Goal: Task Accomplishment & Management: Manage account settings

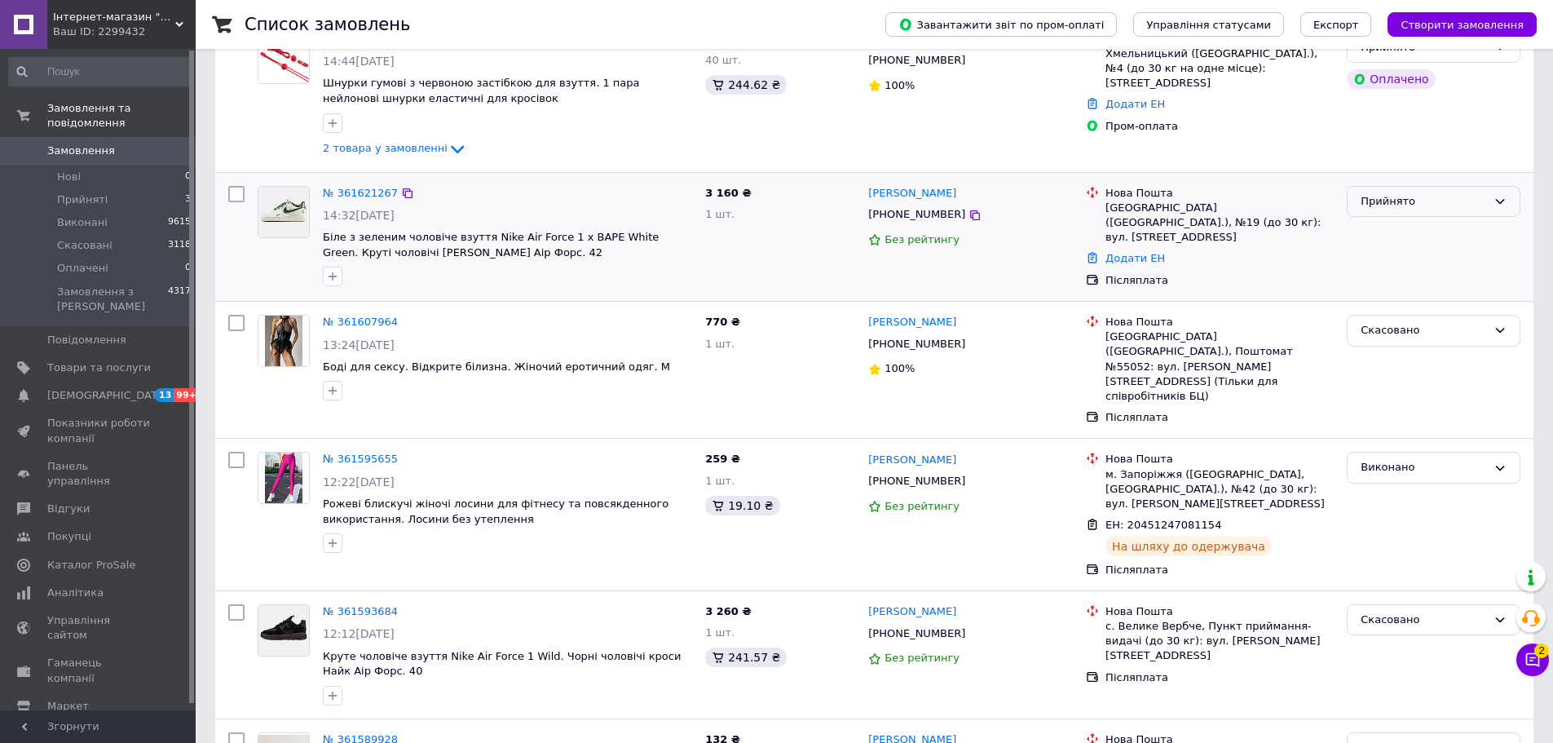
scroll to position [245, 0]
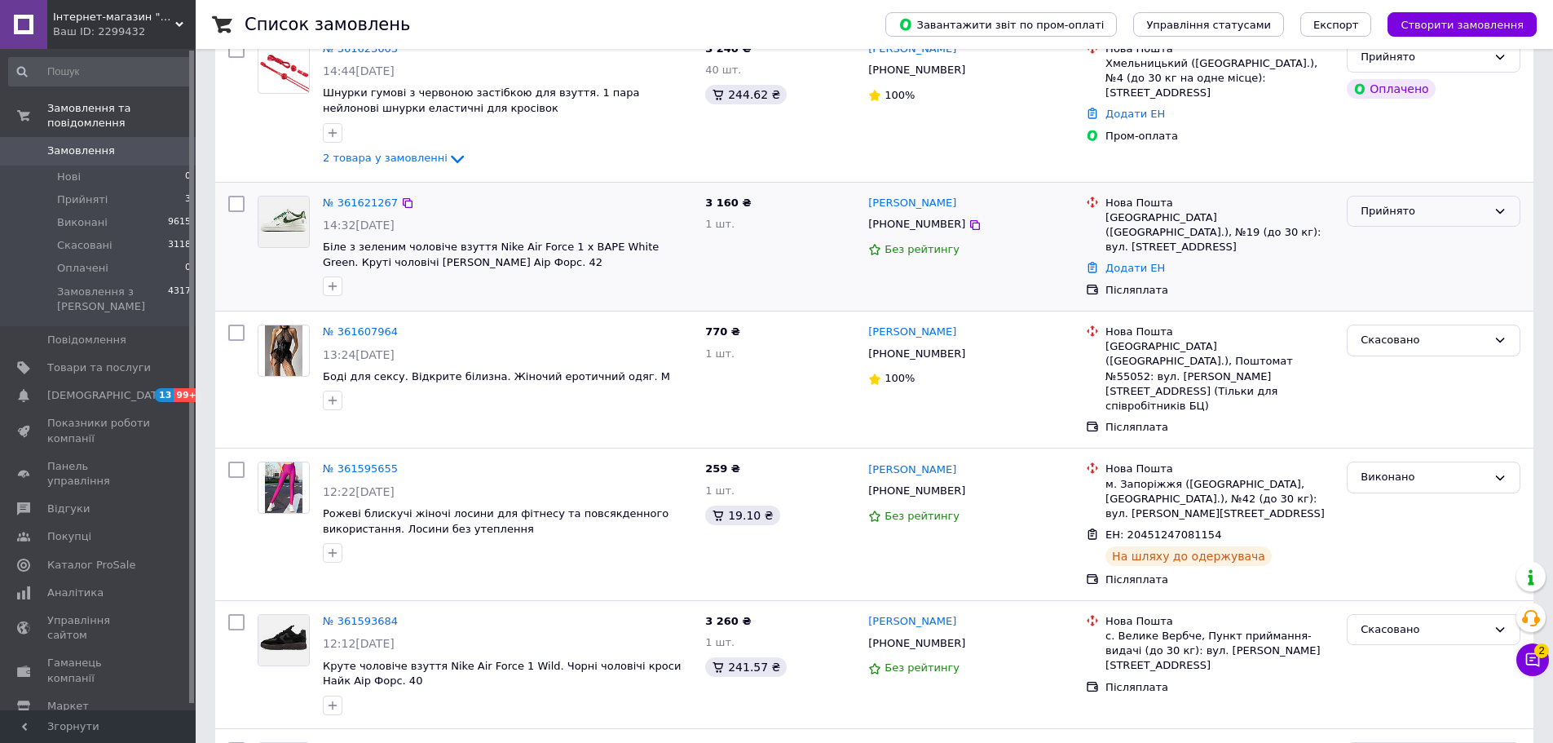
click at [1411, 212] on div "Прийнято" at bounding box center [1424, 211] width 126 height 17
click at [1398, 280] on li "Скасовано" at bounding box center [1433, 275] width 172 height 30
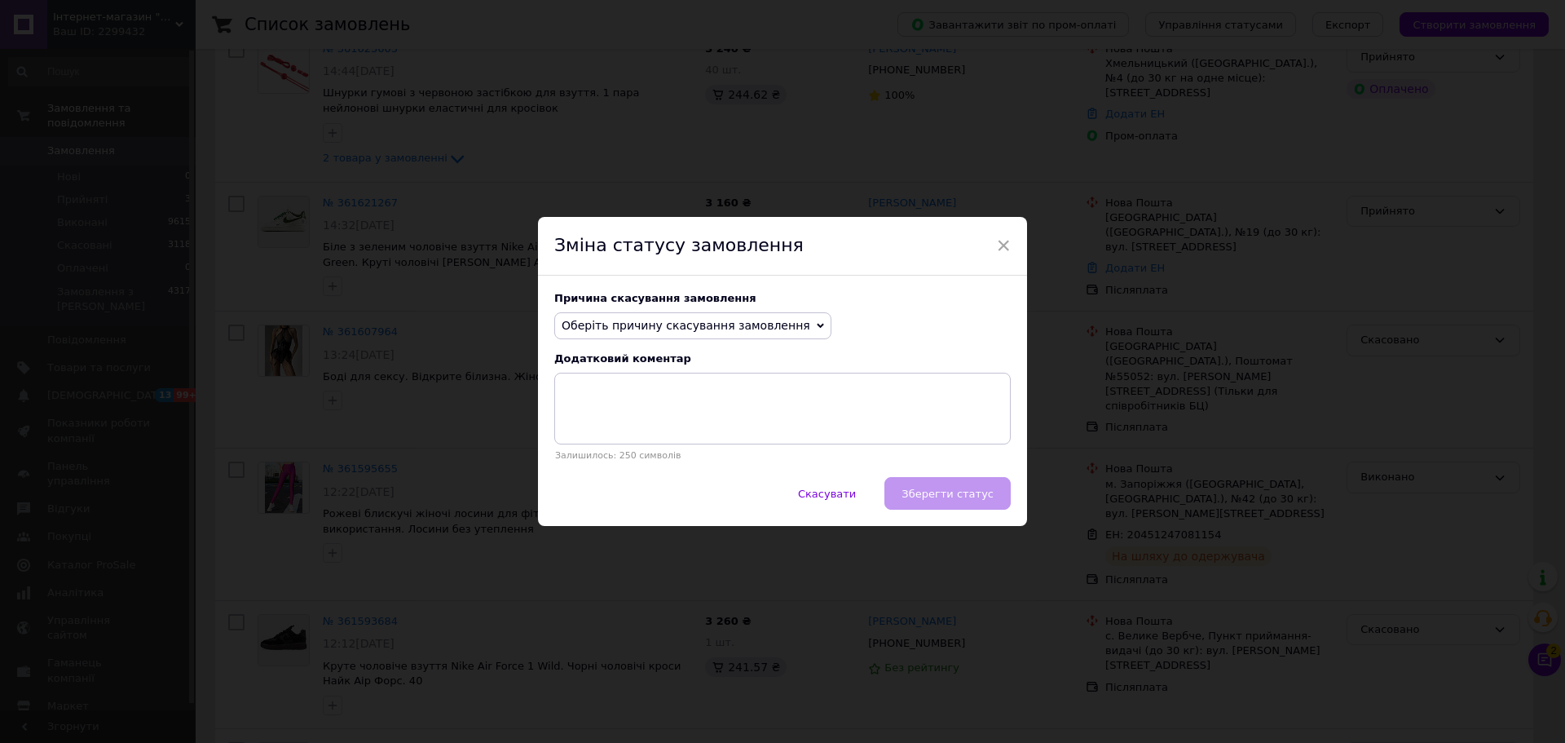
click at [709, 321] on span "Оберіть причину скасування замовлення" at bounding box center [686, 325] width 249 height 13
click at [645, 382] on li "Немає різновиду товару" at bounding box center [693, 379] width 276 height 23
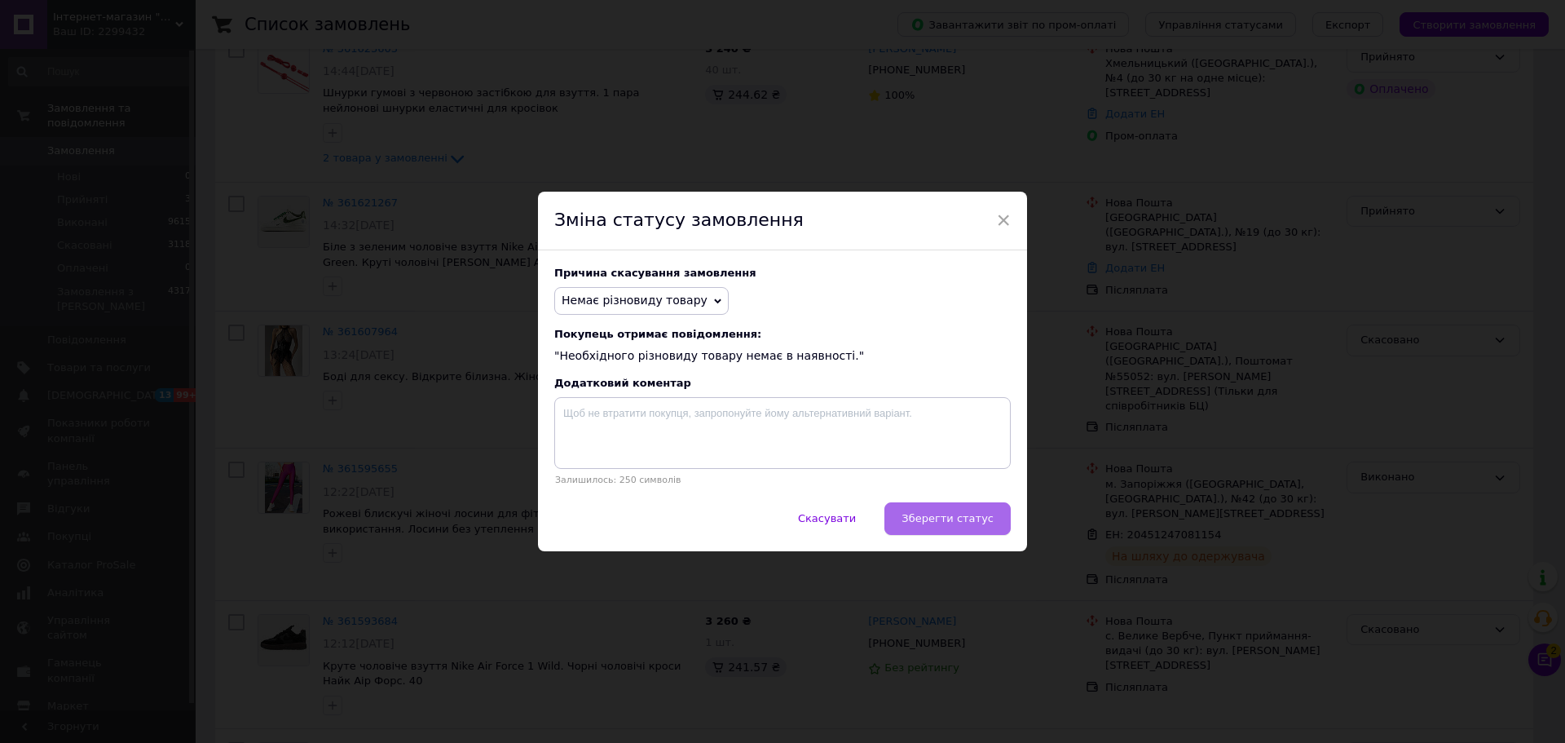
drag, startPoint x: 946, startPoint y: 489, endPoint x: 956, endPoint y: 506, distance: 20.1
click at [955, 505] on div "× Зміна статусу замовлення Причина скасування замовлення Немає різновиду товару…" at bounding box center [782, 371] width 489 height 359
drag, startPoint x: 959, startPoint y: 516, endPoint x: 1083, endPoint y: 564, distance: 132.9
click at [959, 517] on span "Зберегти статус" at bounding box center [948, 518] width 92 height 12
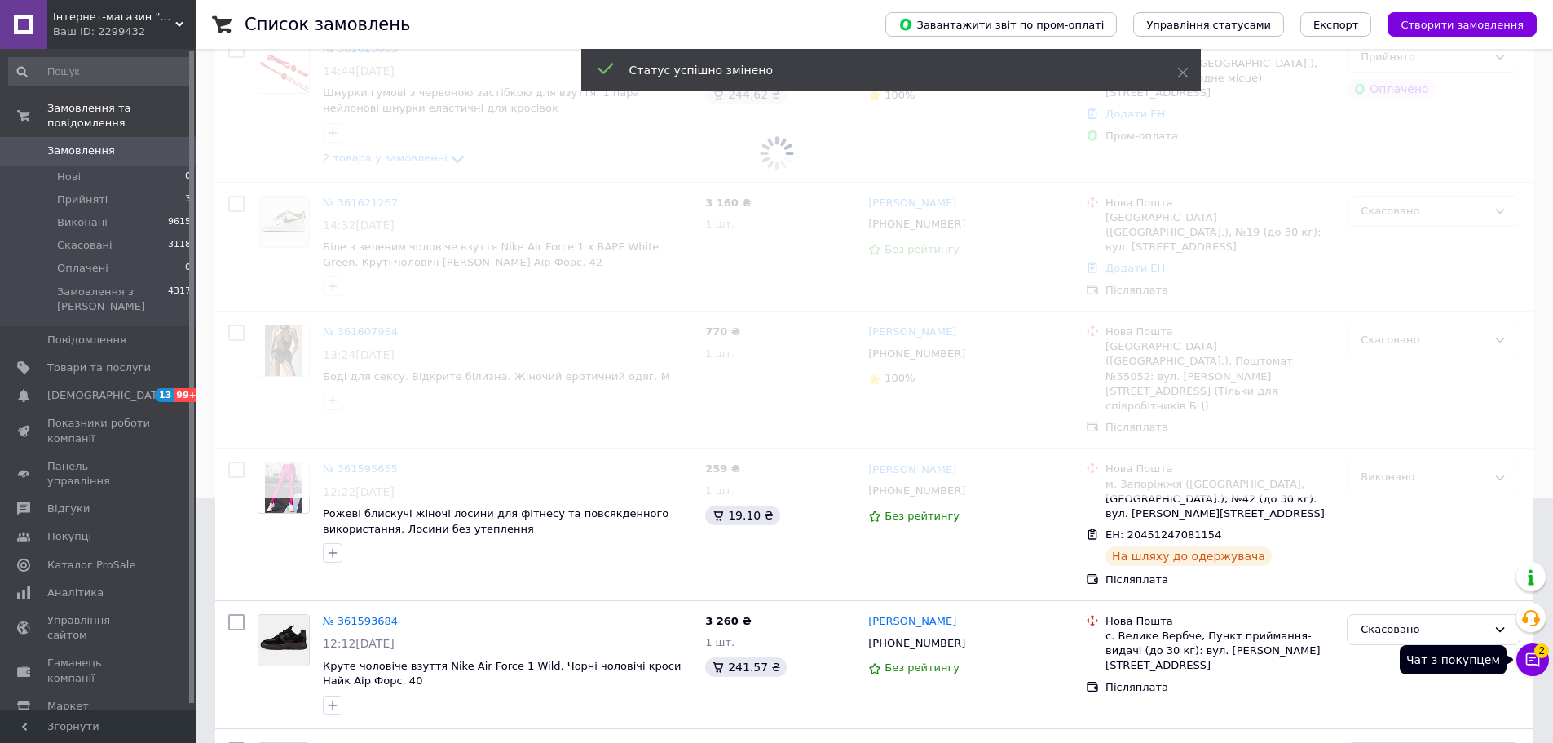
click at [1537, 659] on icon at bounding box center [1532, 659] width 16 height 16
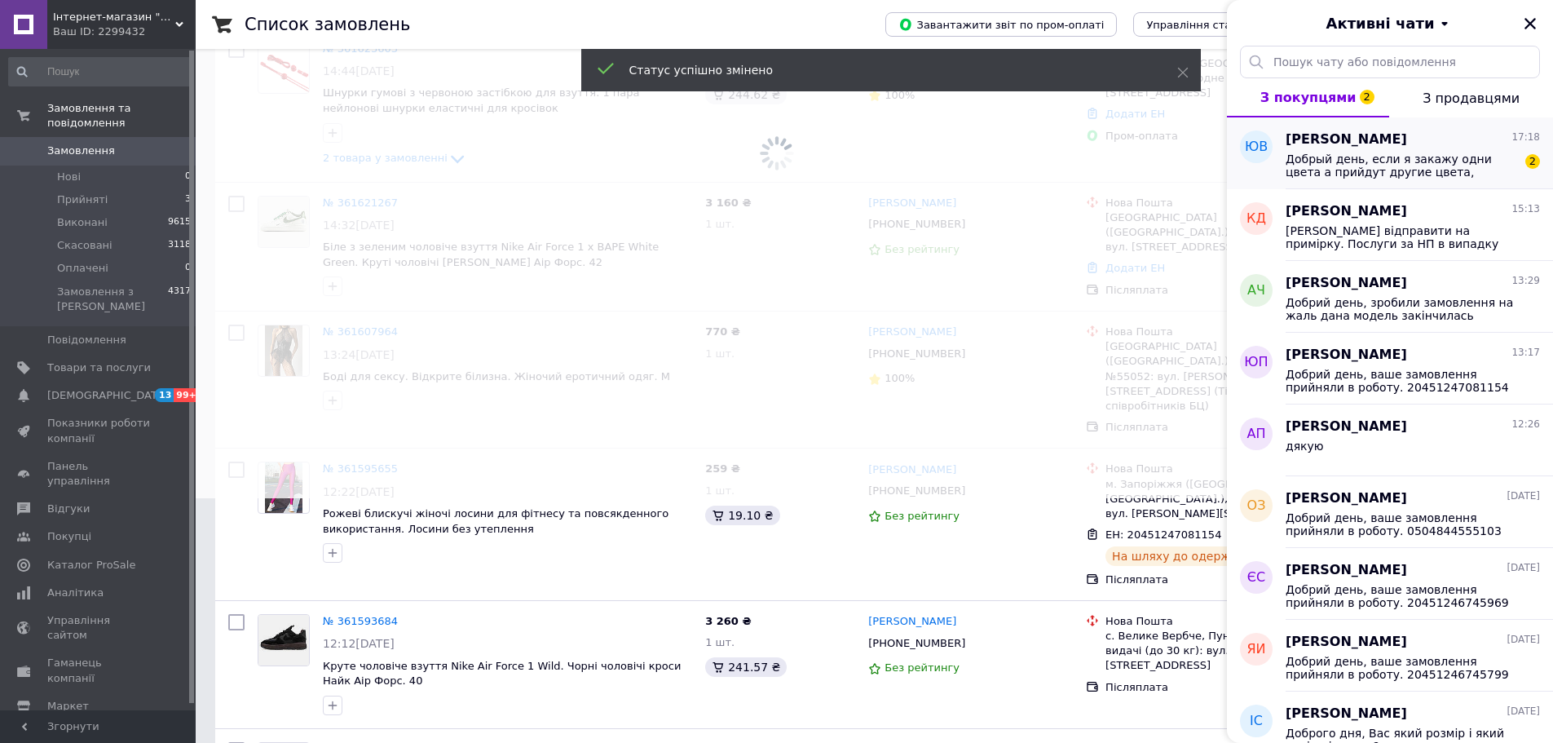
click at [1360, 157] on span "Добрый день, если я закажу одни цвета а прийдут другие цвета, возможно поменять?" at bounding box center [1402, 165] width 232 height 26
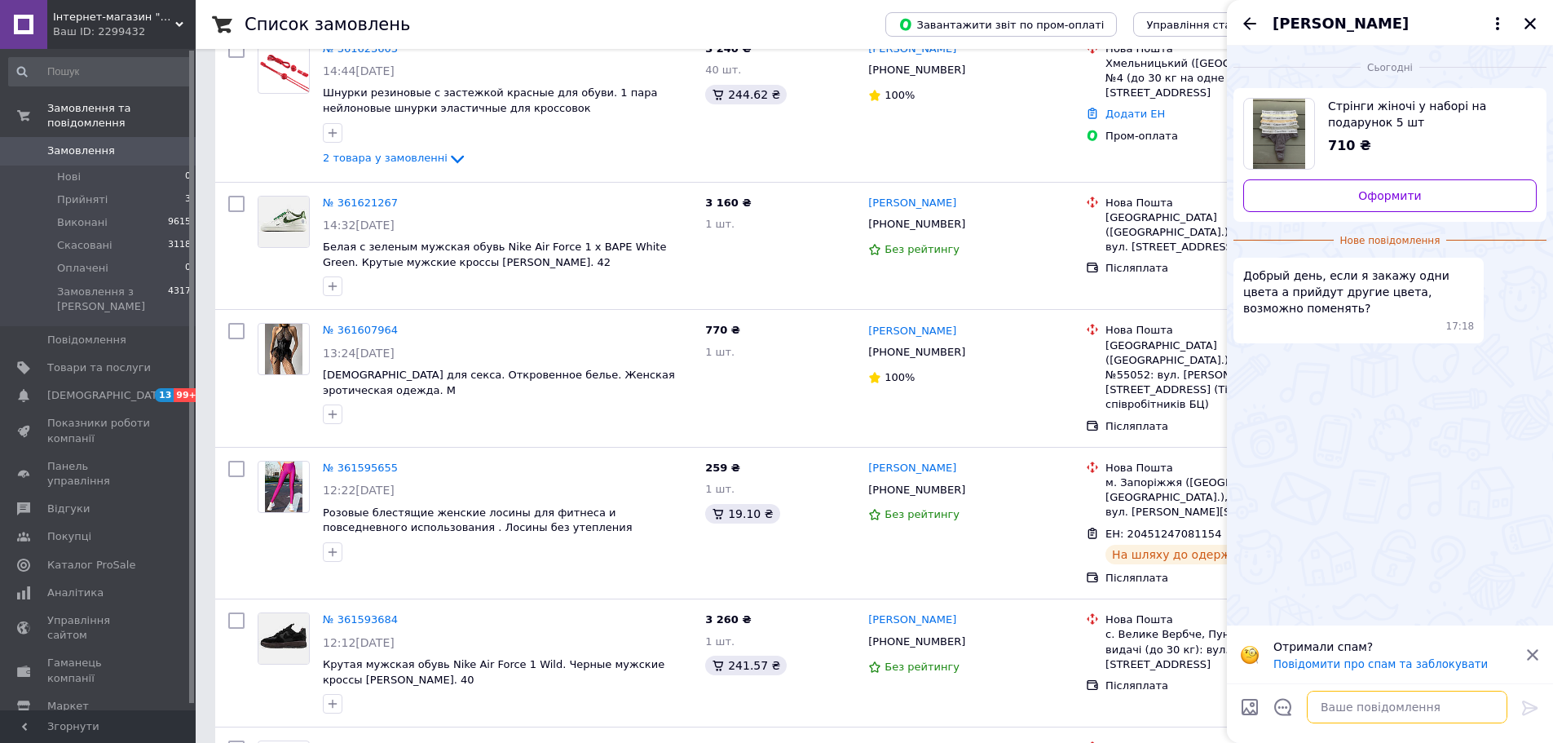
click at [1375, 703] on textarea at bounding box center [1407, 706] width 201 height 33
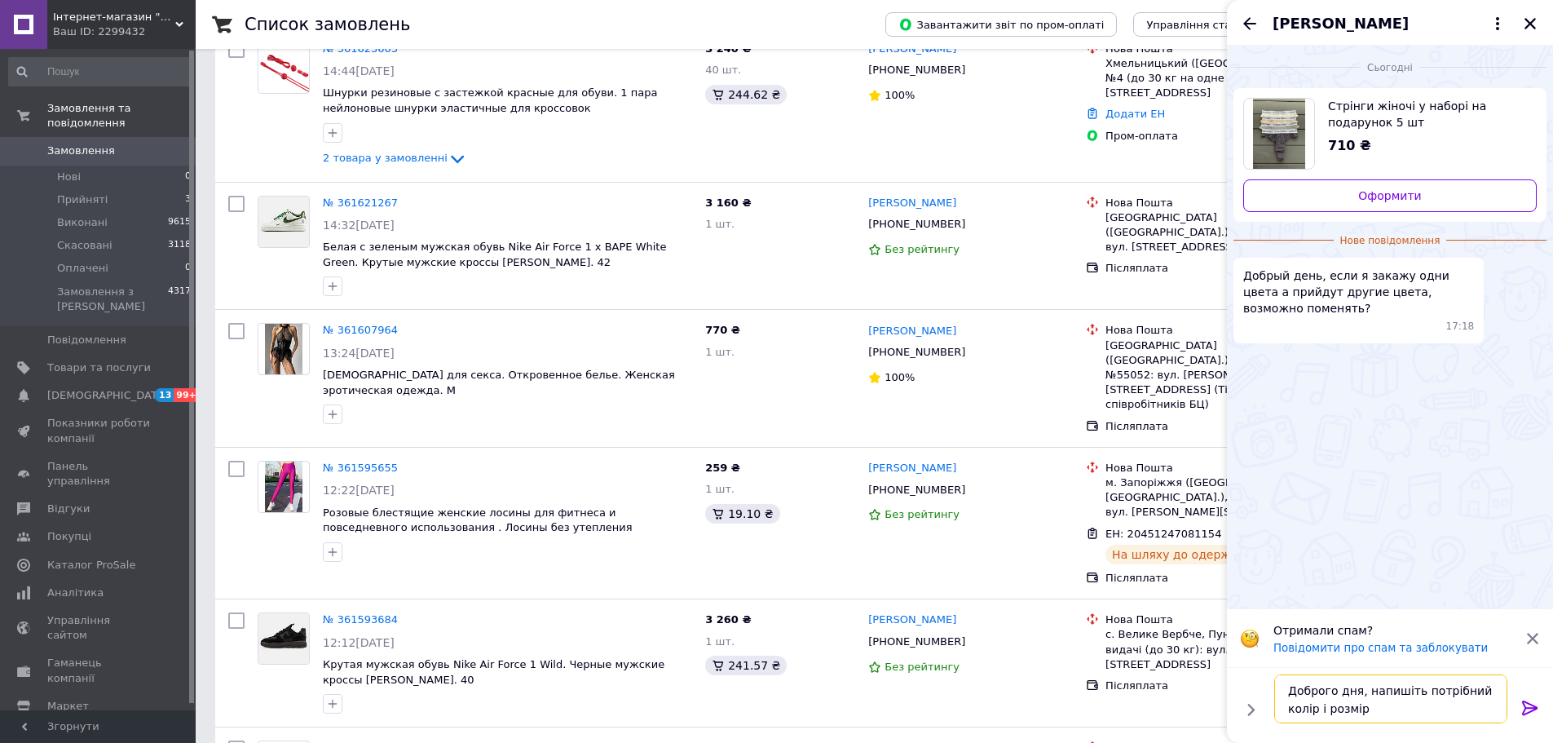
type textarea "Доброго дня, напишіть потрібний колір і розмір"
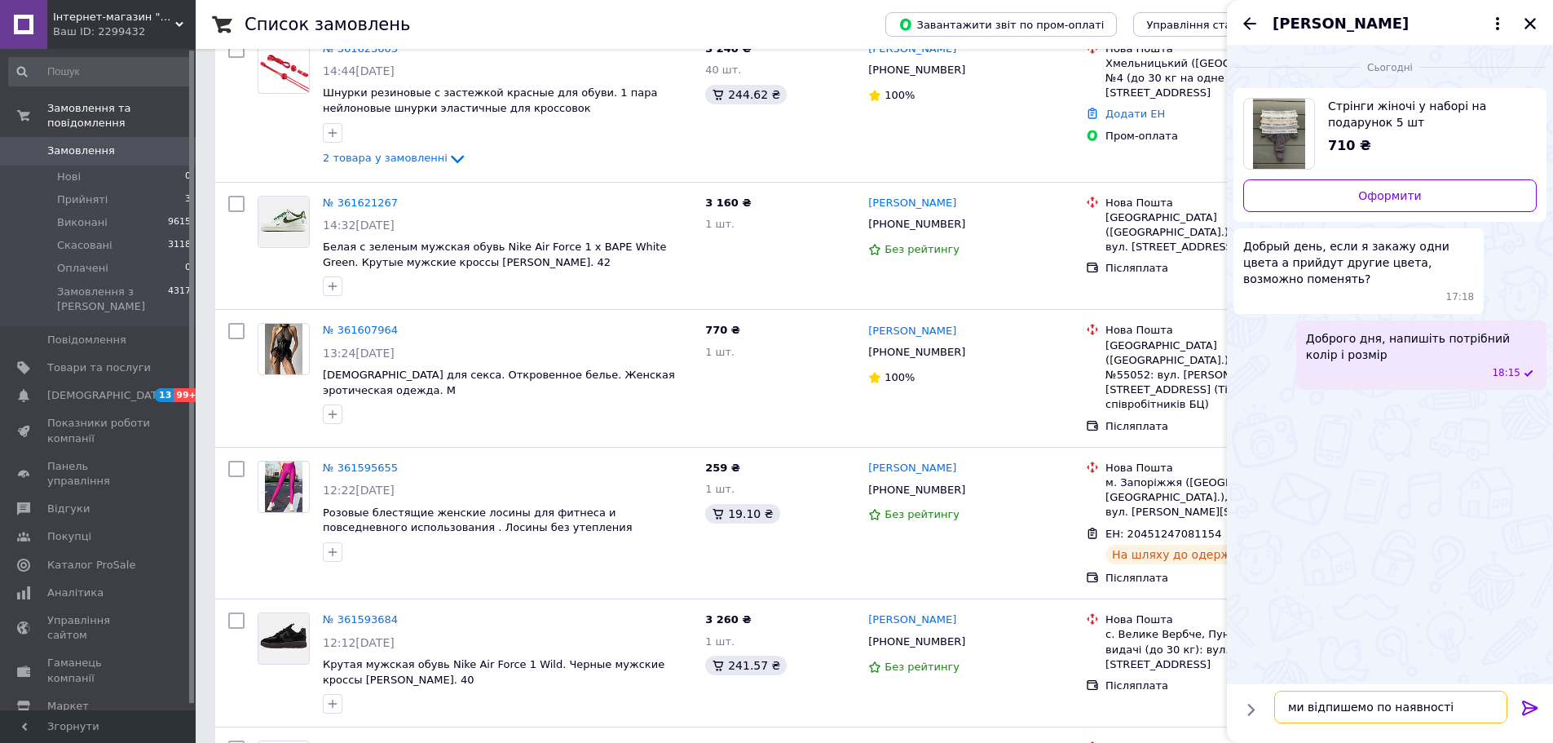
type textarea "ми відпишемо по наявності"
click at [1521, 15] on div at bounding box center [1530, 24] width 20 height 20
click at [1526, 16] on icon "Закрити" at bounding box center [1530, 23] width 15 height 15
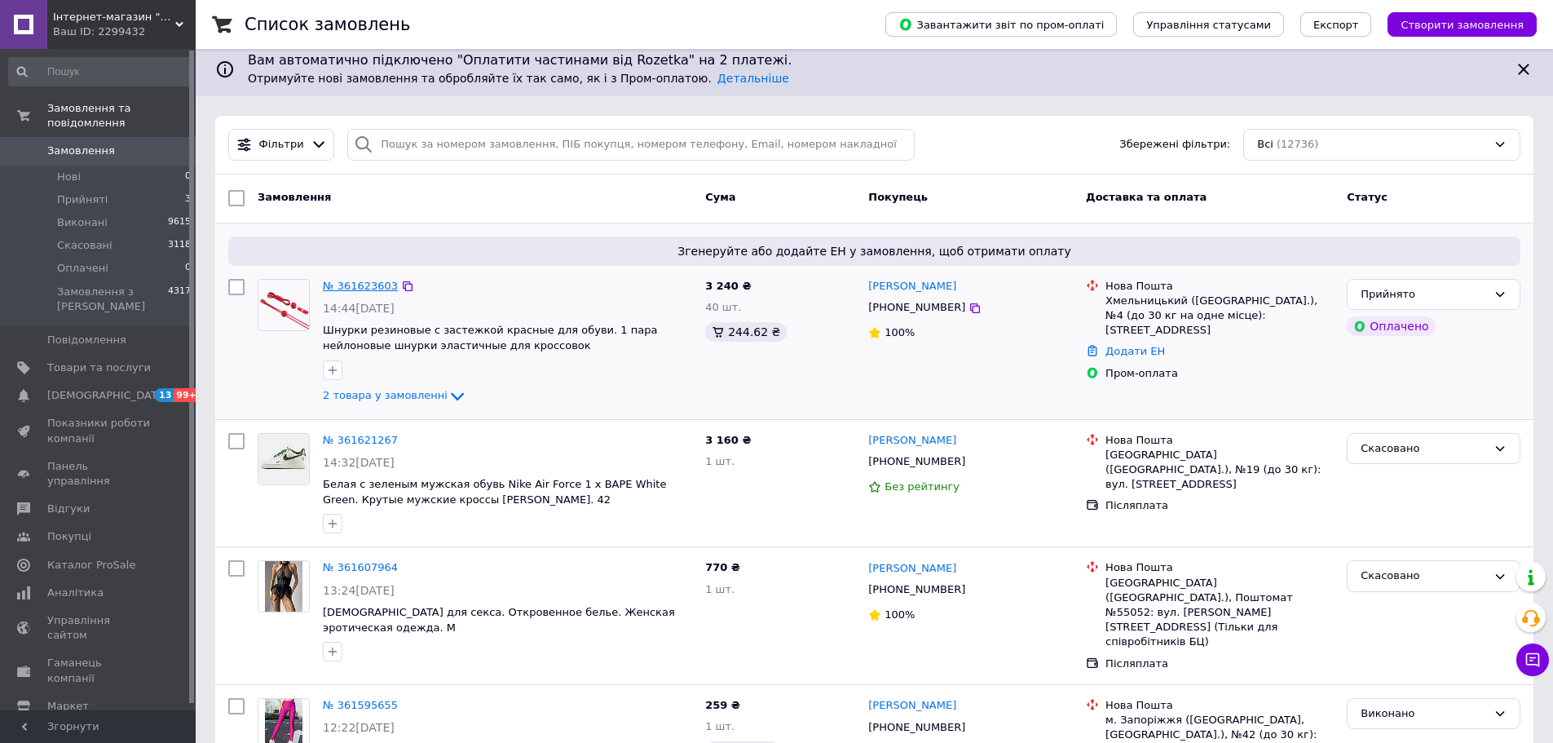
scroll to position [0, 0]
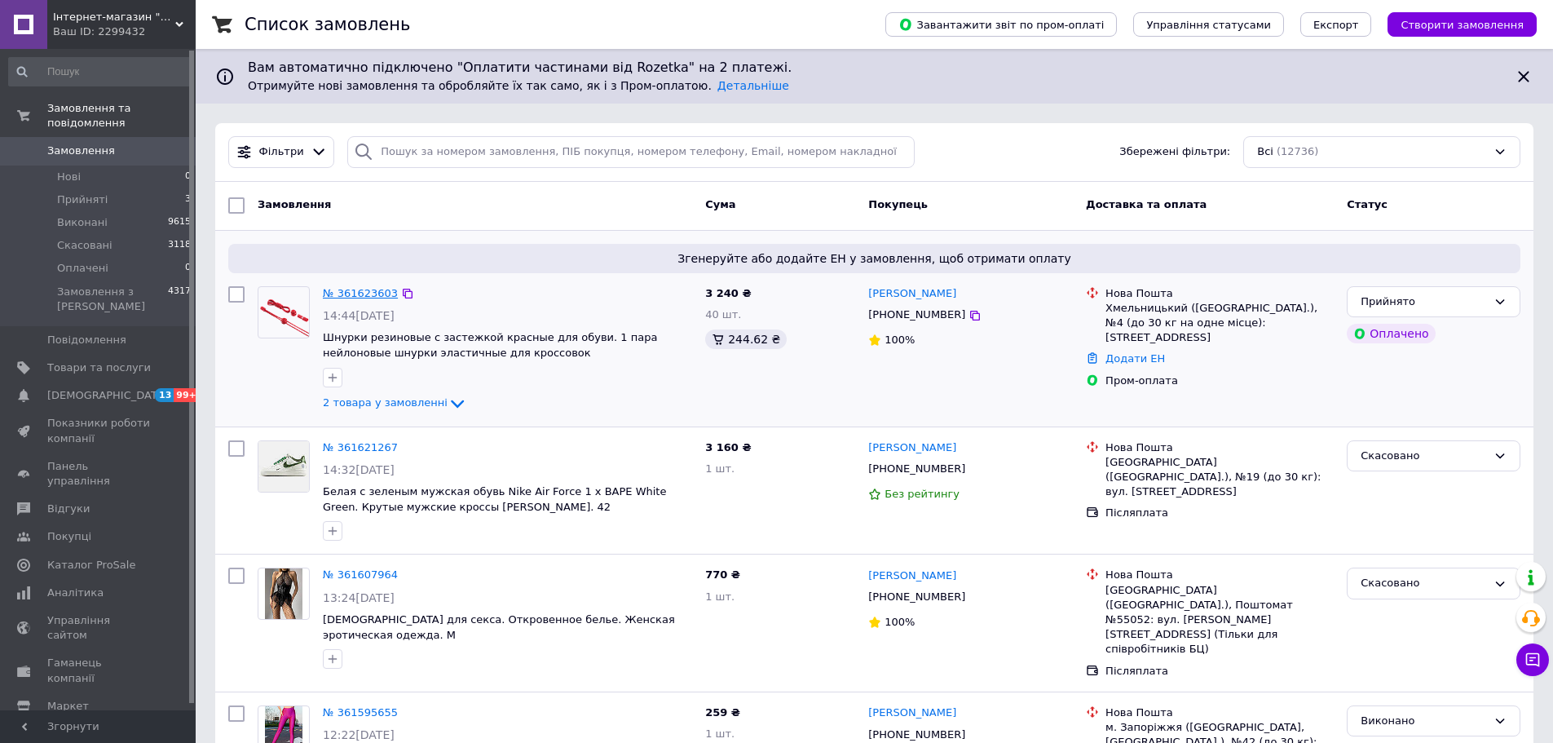
click at [334, 294] on link "№ 361623603" at bounding box center [360, 293] width 75 height 12
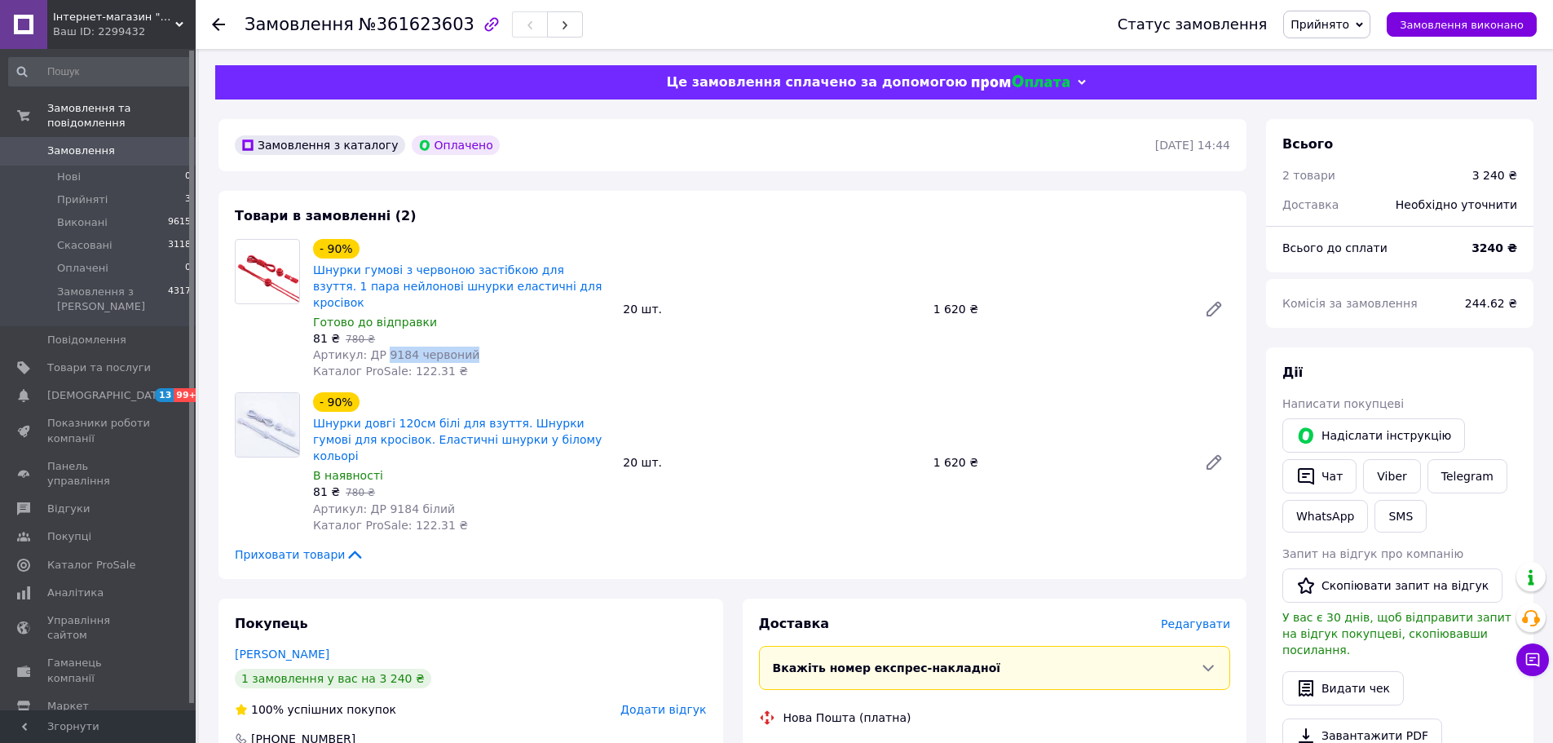
drag, startPoint x: 466, startPoint y: 334, endPoint x: 381, endPoint y: 342, distance: 86.0
click at [381, 346] on div "Артикул: ДР 9184 червоний" at bounding box center [461, 354] width 297 height 16
copy span "9184 червоний"
drag, startPoint x: 429, startPoint y: 476, endPoint x: 418, endPoint y: 478, distance: 10.7
click at [426, 502] on span "Артикул: ДР 9184 білий" at bounding box center [384, 508] width 142 height 13
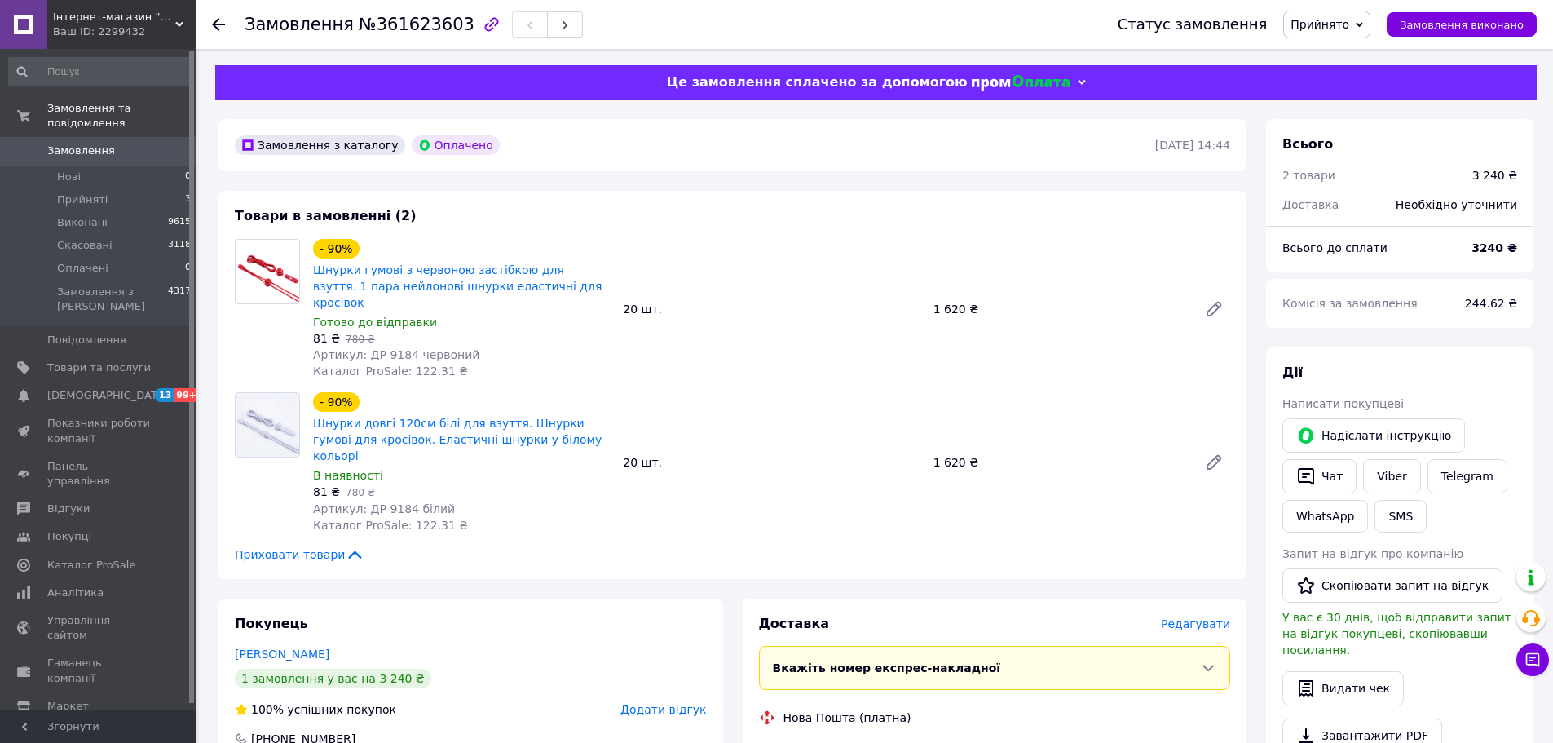
click at [418, 502] on span "Артикул: ДР 9184 білий" at bounding box center [384, 508] width 142 height 13
copy span "білий"
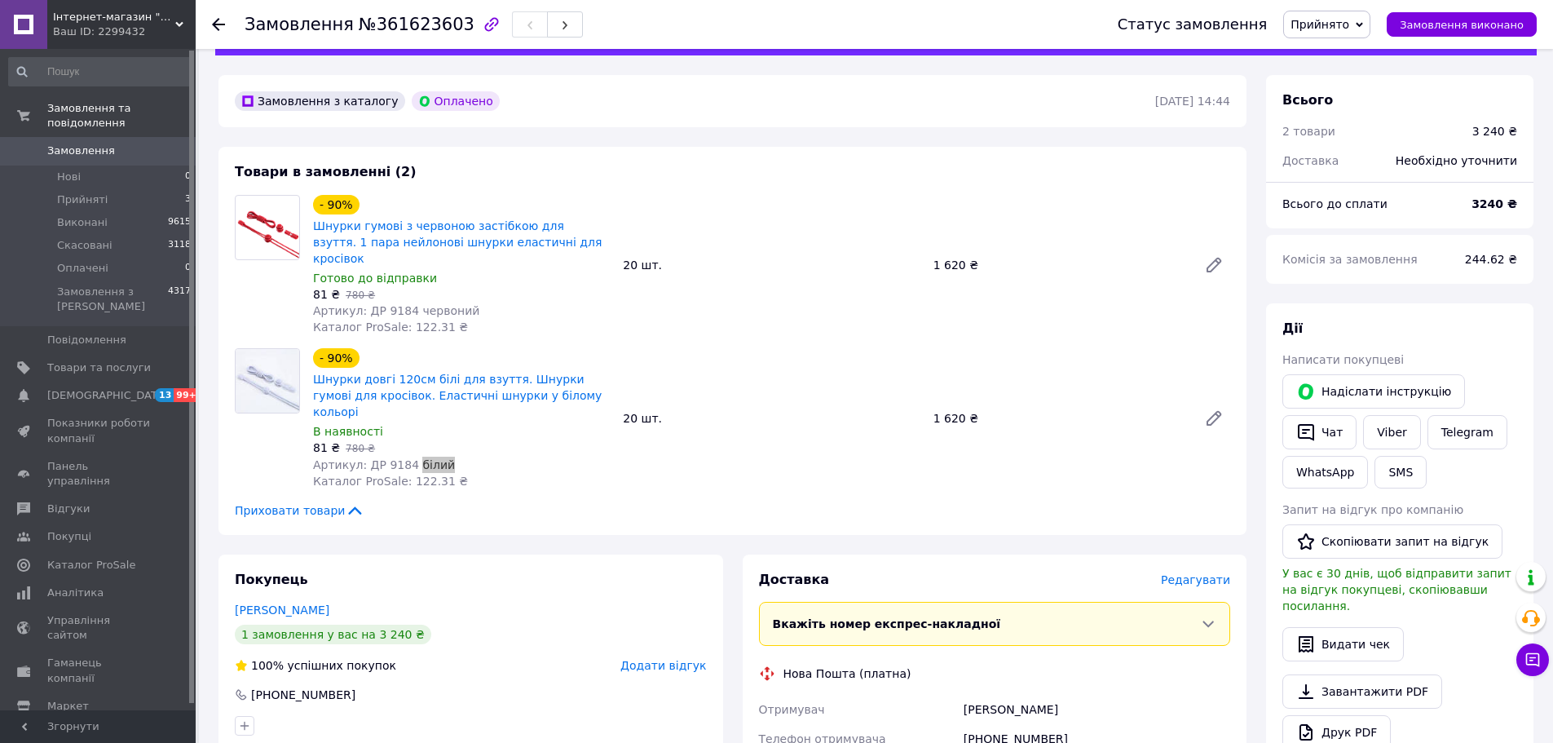
scroll to position [163, 0]
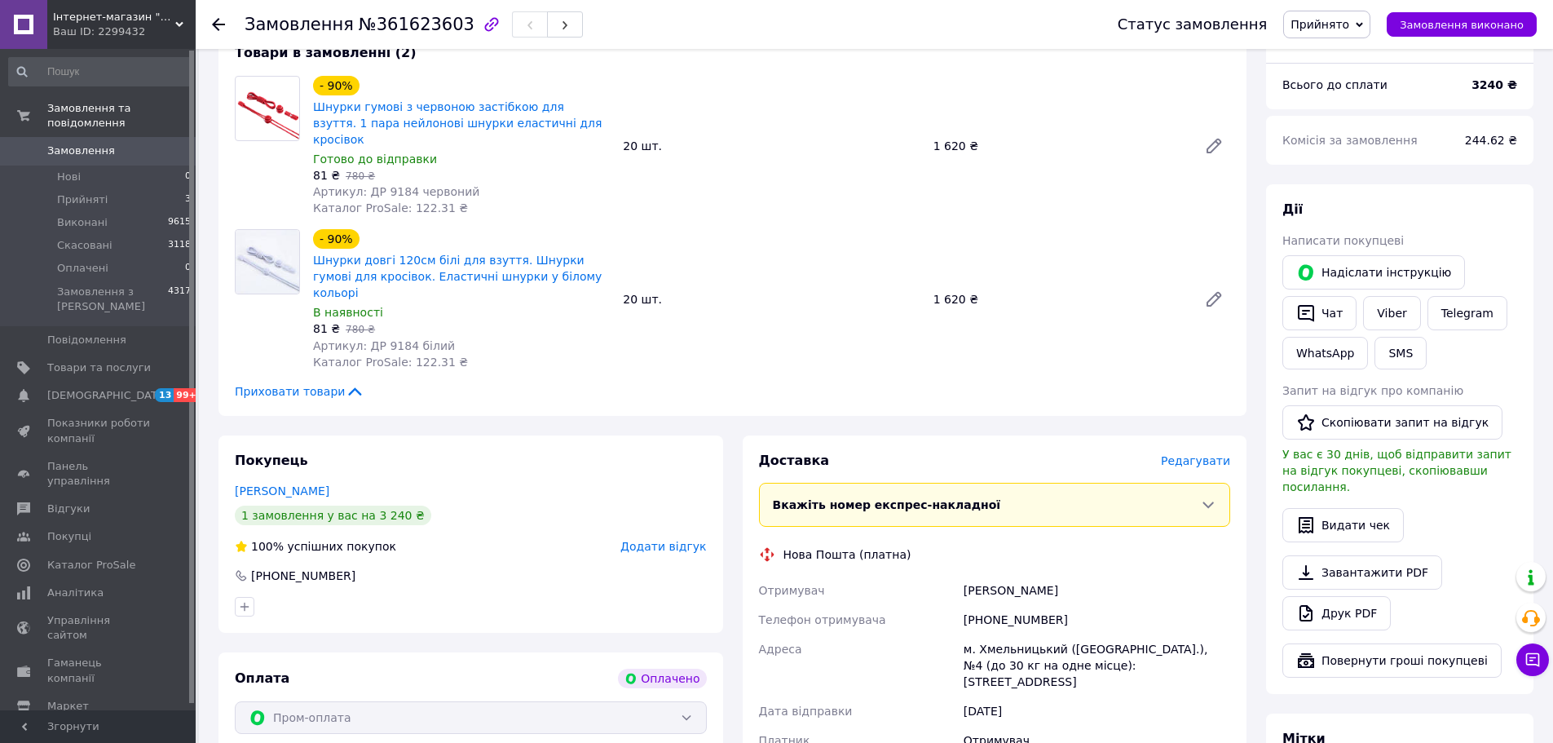
click at [1001, 605] on div "[PHONE_NUMBER]" at bounding box center [1096, 619] width 273 height 29
drag, startPoint x: 1003, startPoint y: 592, endPoint x: 1262, endPoint y: 587, distance: 259.3
click at [1003, 605] on div "[PHONE_NUMBER]" at bounding box center [1096, 619] width 273 height 29
copy div "380953211822"
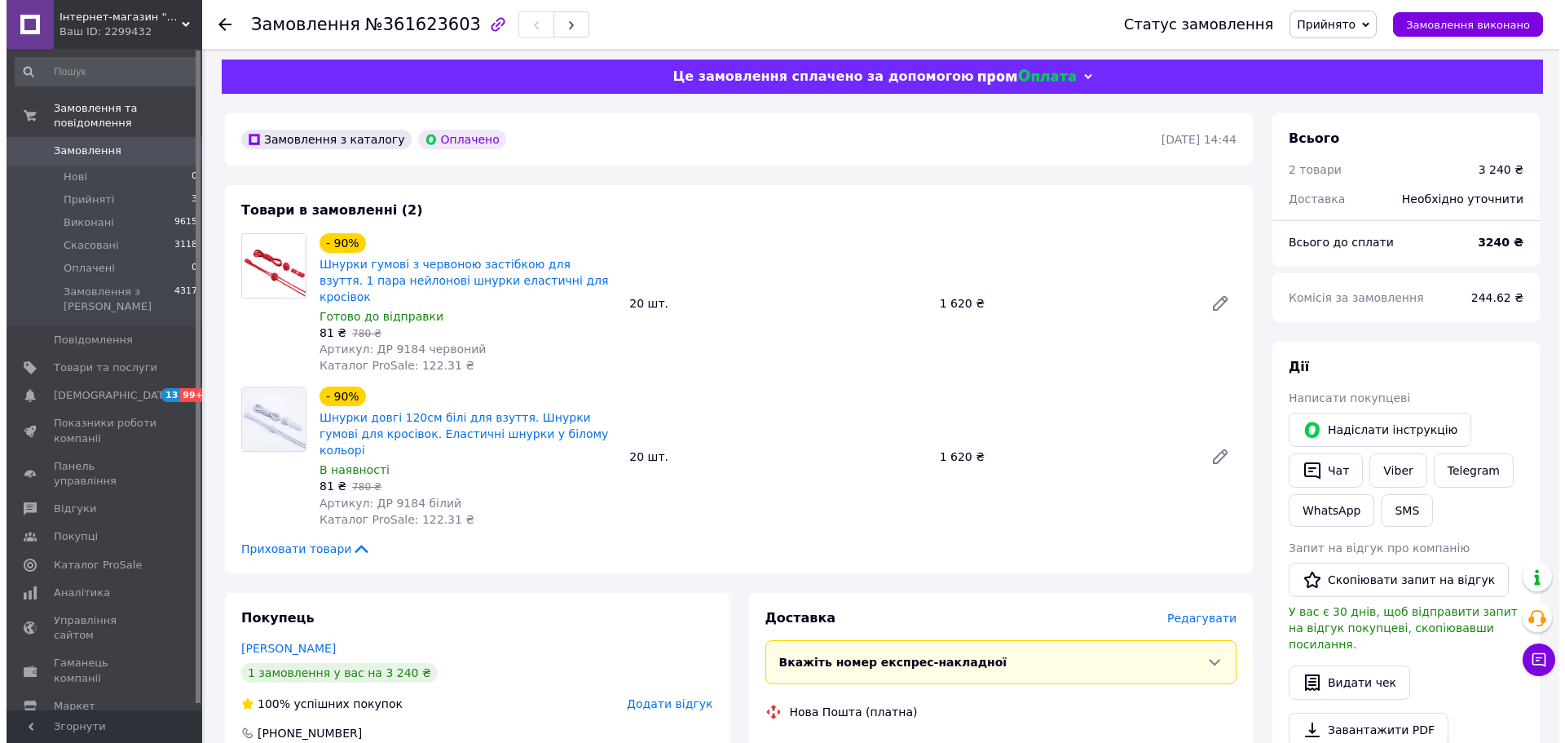
scroll to position [0, 0]
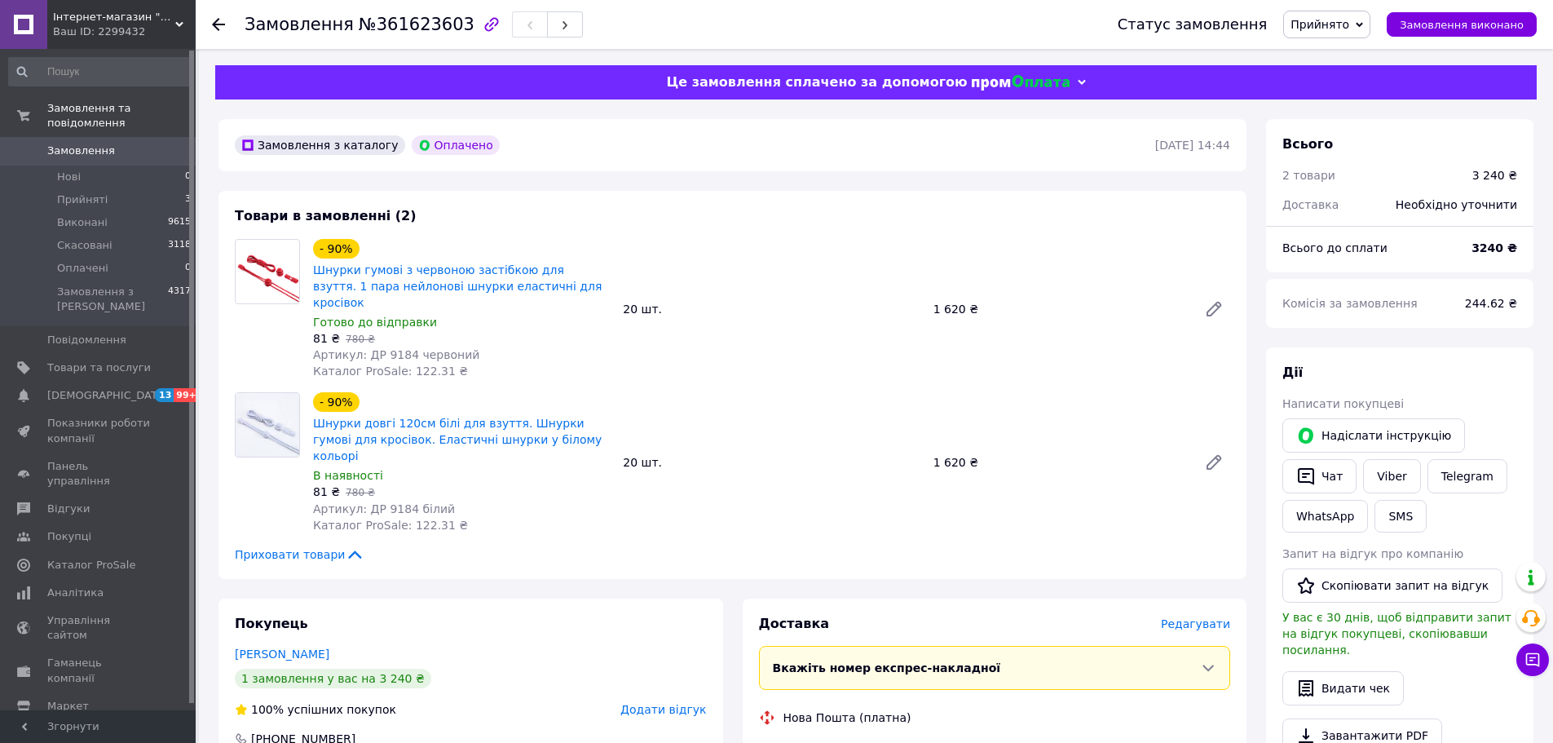
click at [1209, 617] on span "Редагувати" at bounding box center [1195, 623] width 69 height 13
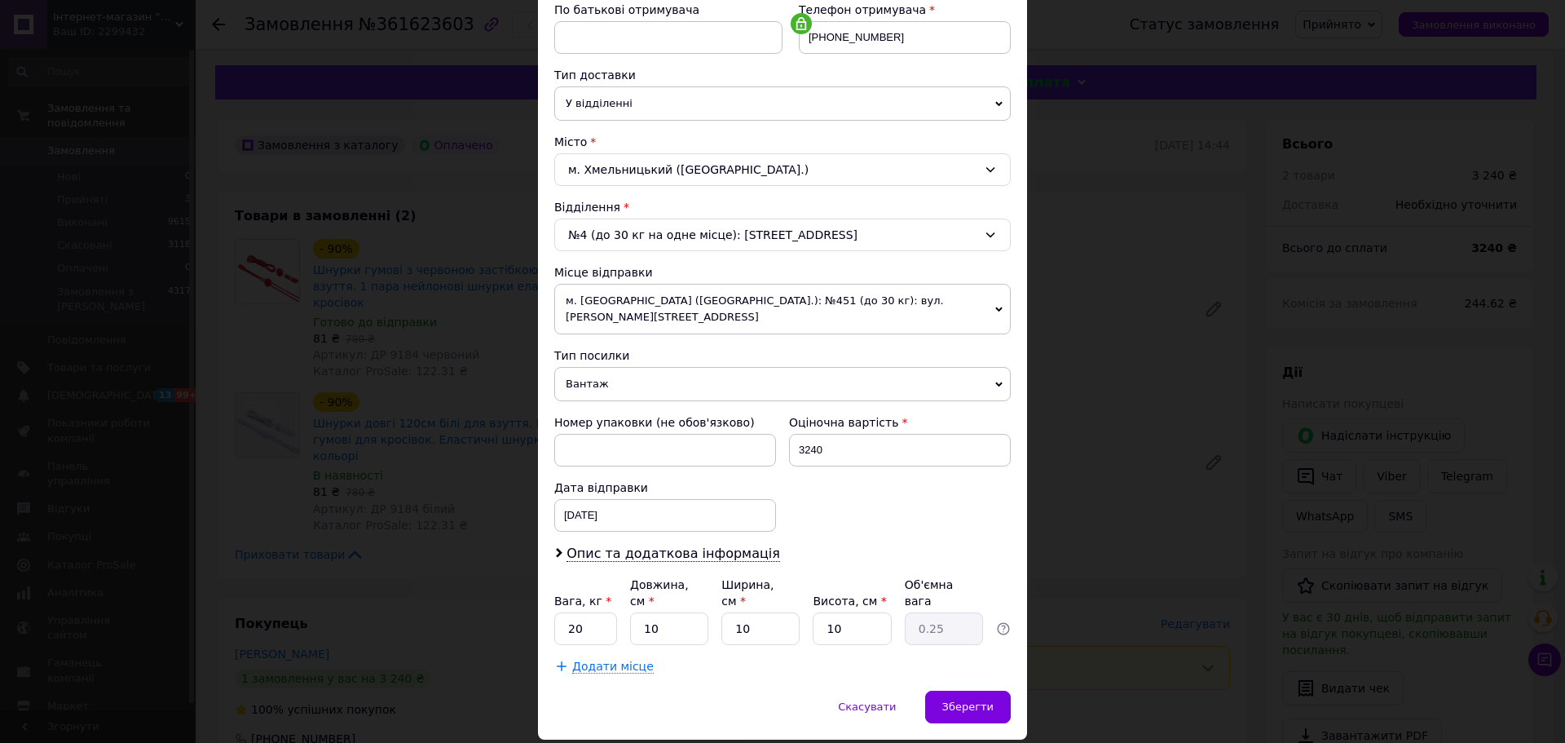
scroll to position [340, 0]
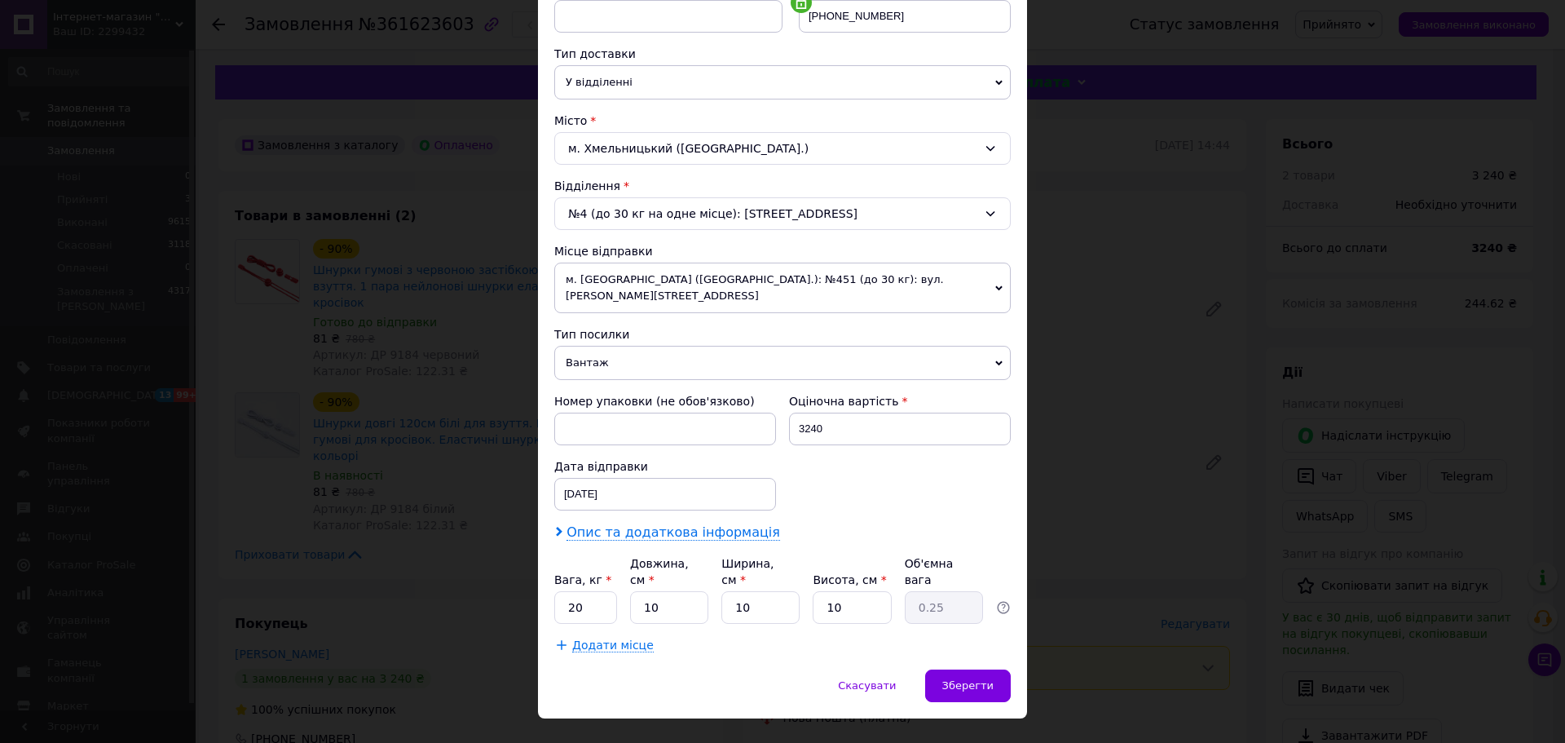
click at [648, 524] on span "Опис та додаткова інформація" at bounding box center [674, 532] width 214 height 16
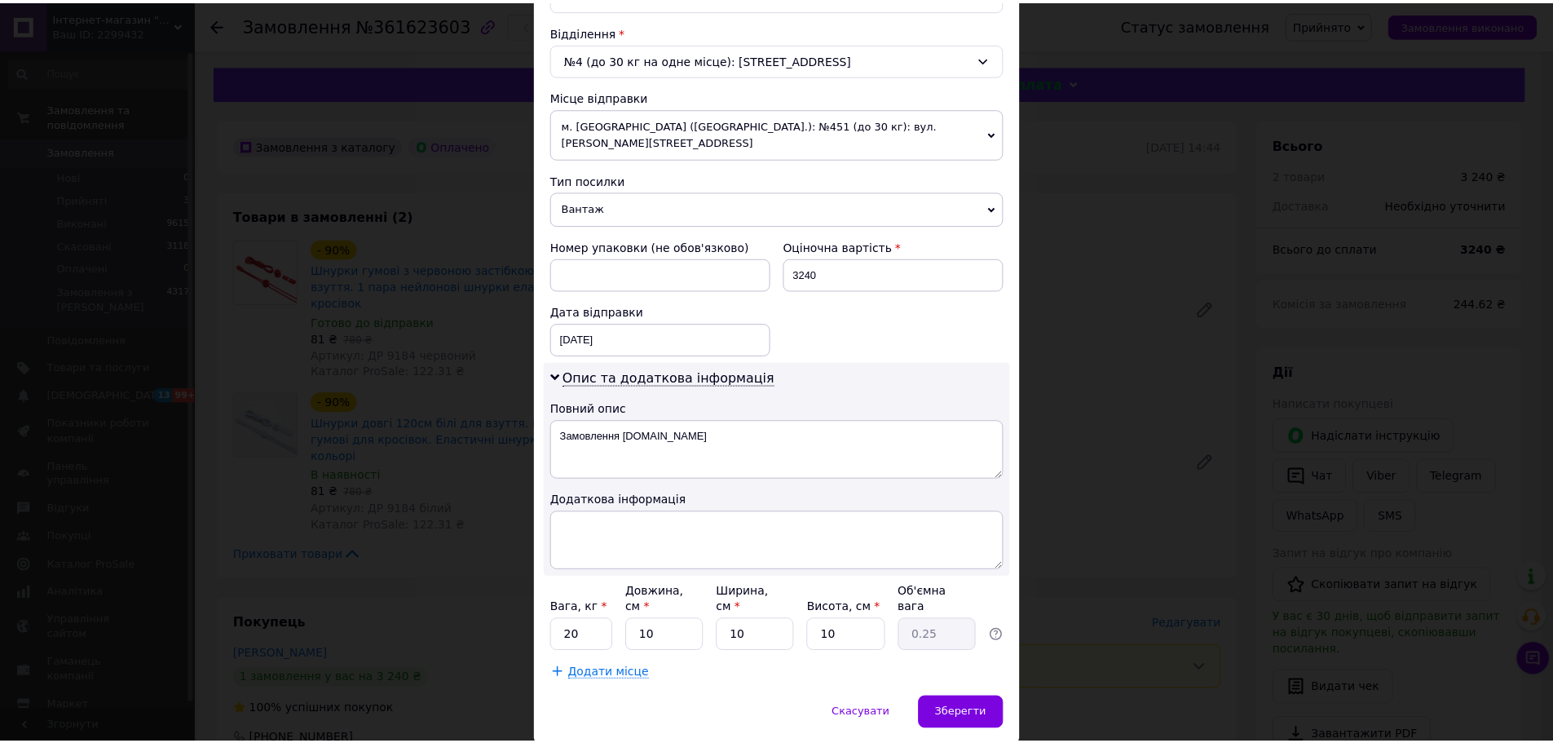
scroll to position [523, 0]
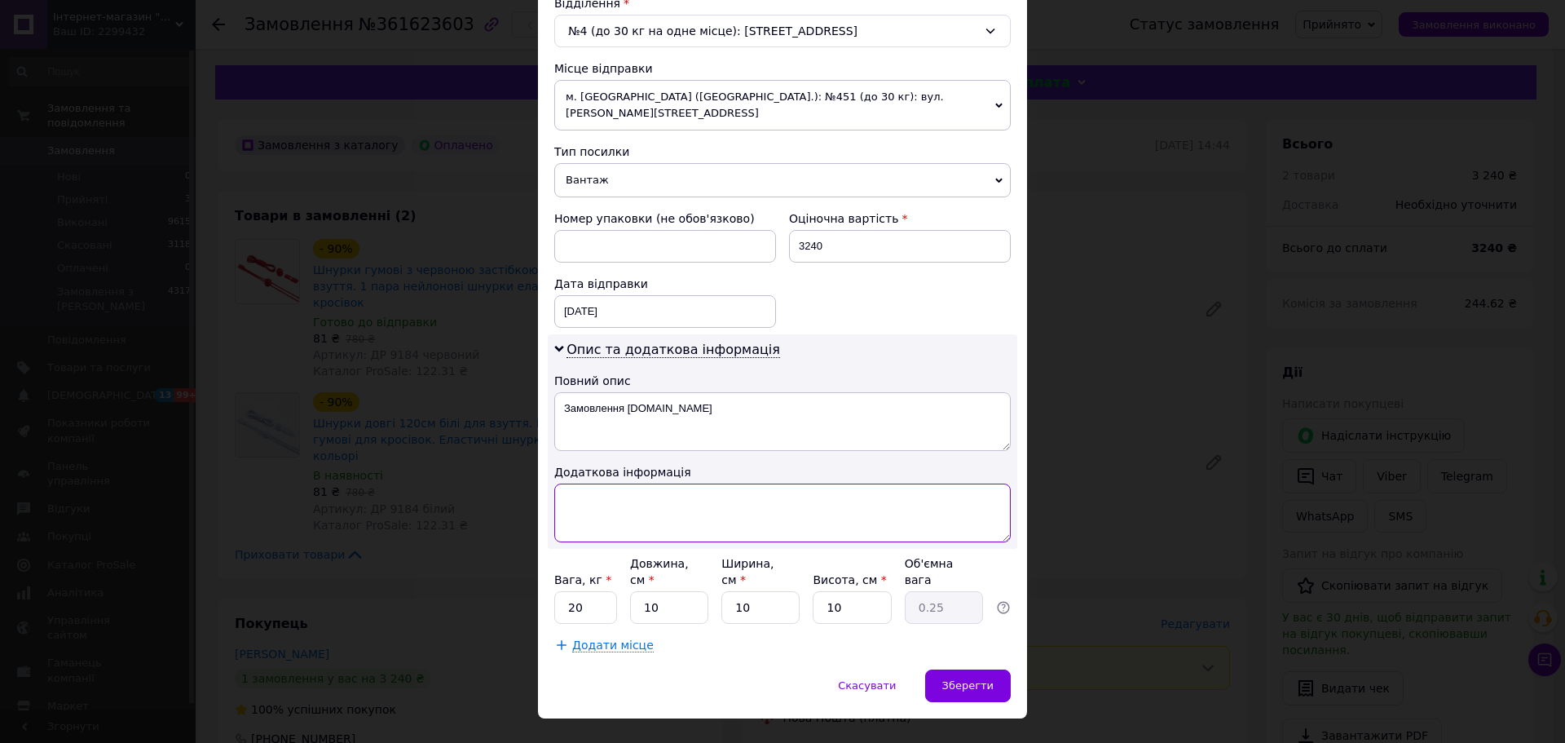
click at [602, 483] on textarea at bounding box center [782, 512] width 457 height 59
paste textarea "9184 червоний 20 білий 20"
type textarea "9184 червоний 20 білий 20"
click at [587, 591] on input "20" at bounding box center [585, 607] width 63 height 33
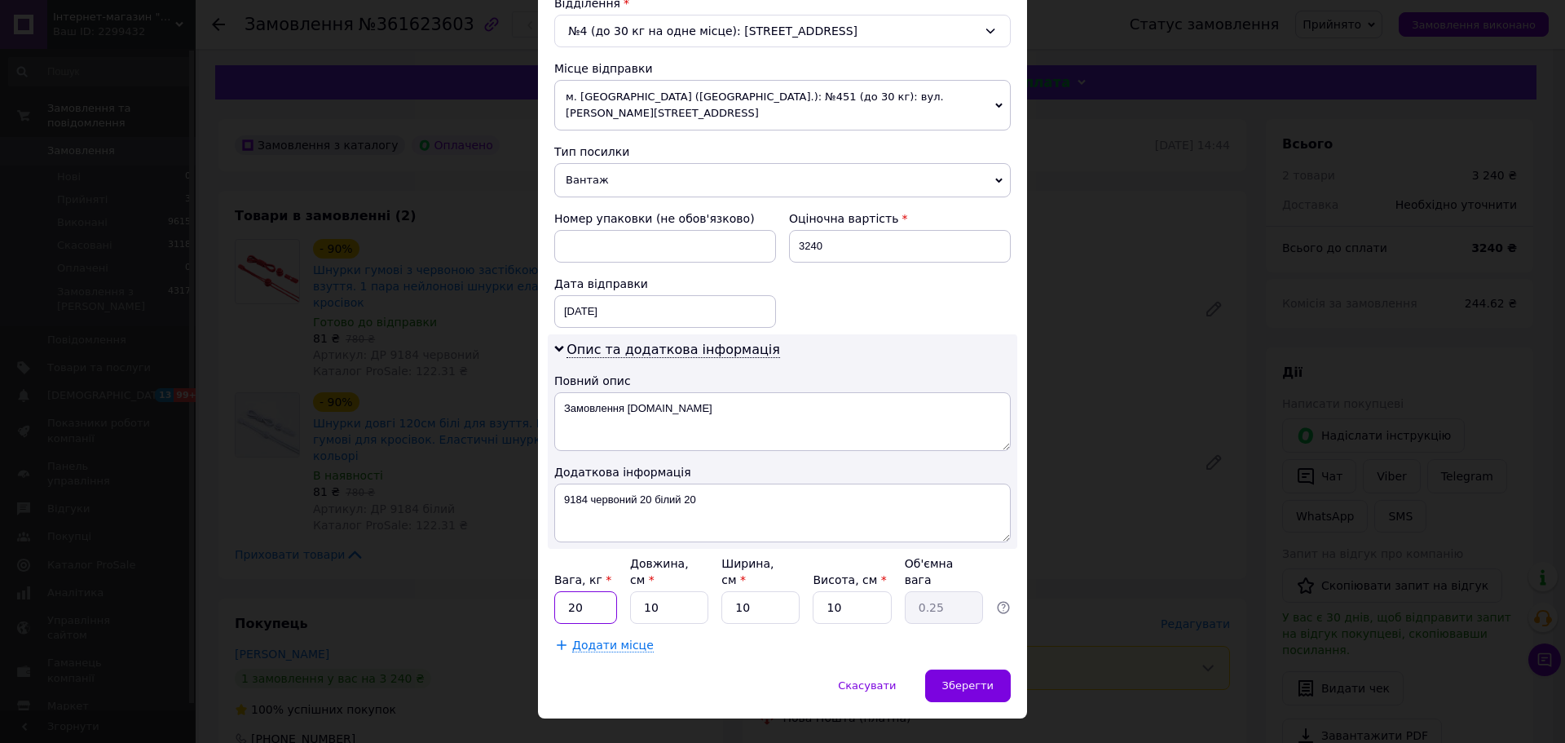
click at [586, 591] on input "20" at bounding box center [585, 607] width 63 height 33
type input "2"
click at [770, 622] on div "Спосіб доставки Нова Пошта (платна) Платник Отримувач Відправник Прізвище отрим…" at bounding box center [782, 126] width 489 height 1085
click at [564, 484] on textarea "9184 червоний 20 білий 20" at bounding box center [782, 512] width 457 height 59
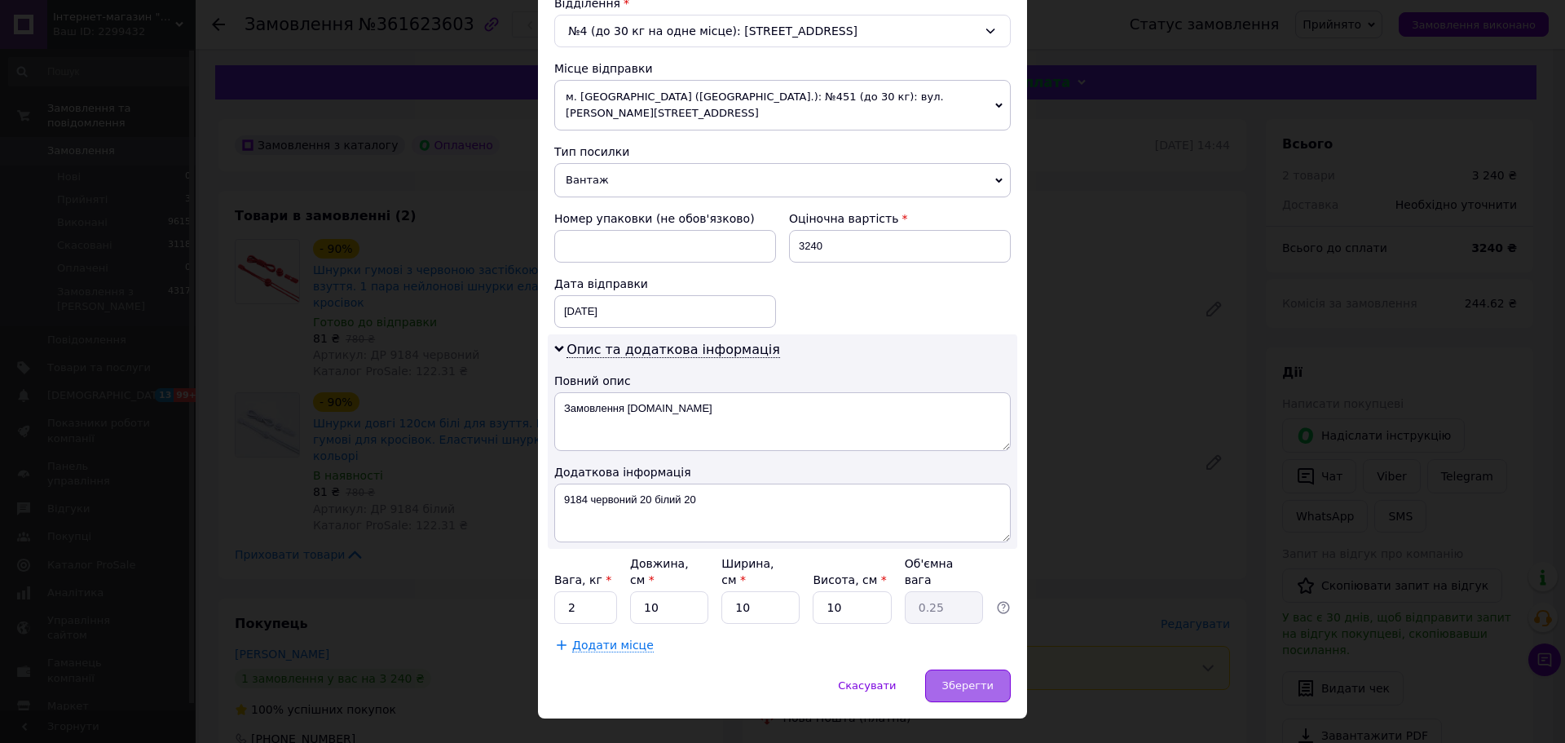
click at [977, 679] on span "Зберегти" at bounding box center [967, 685] width 51 height 12
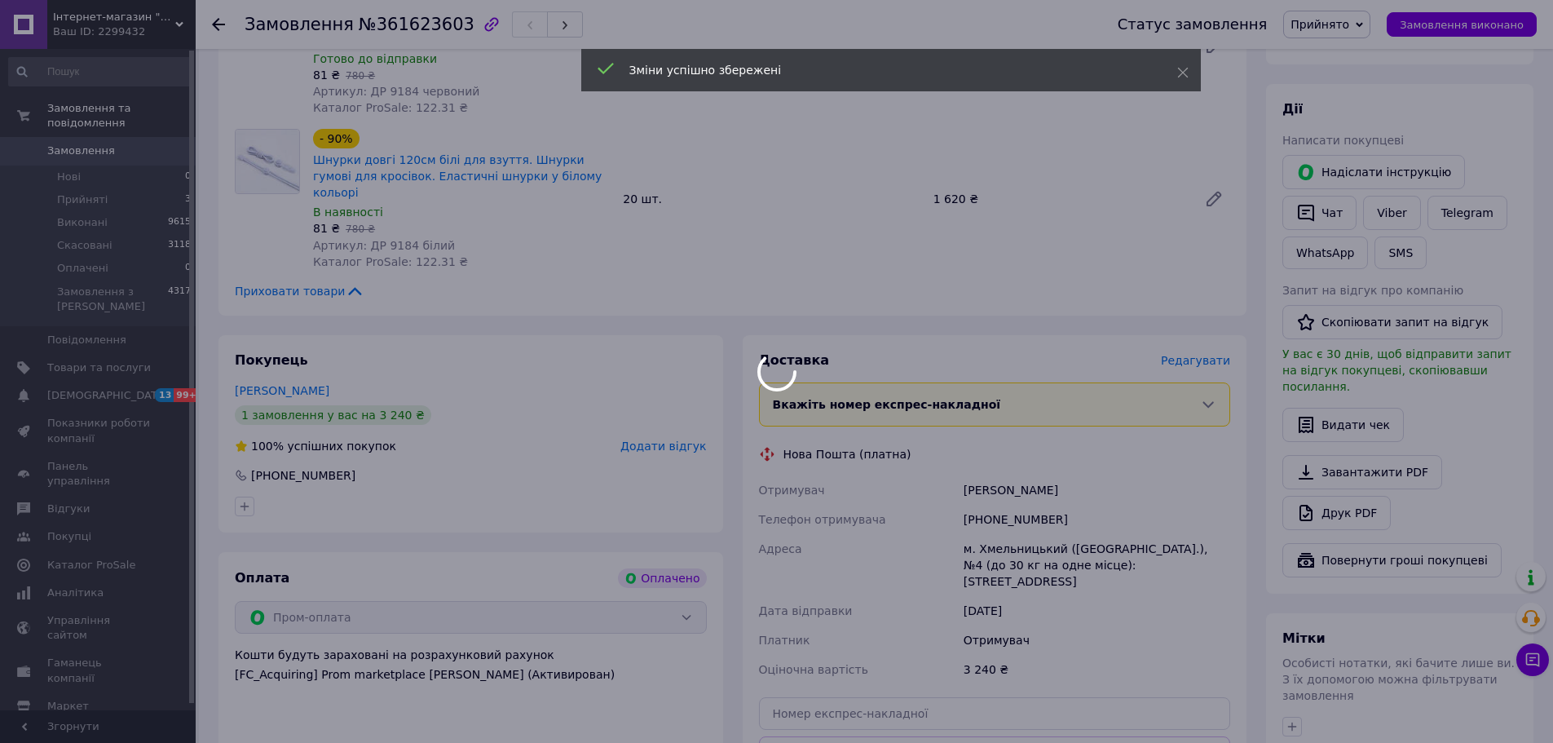
scroll to position [408, 0]
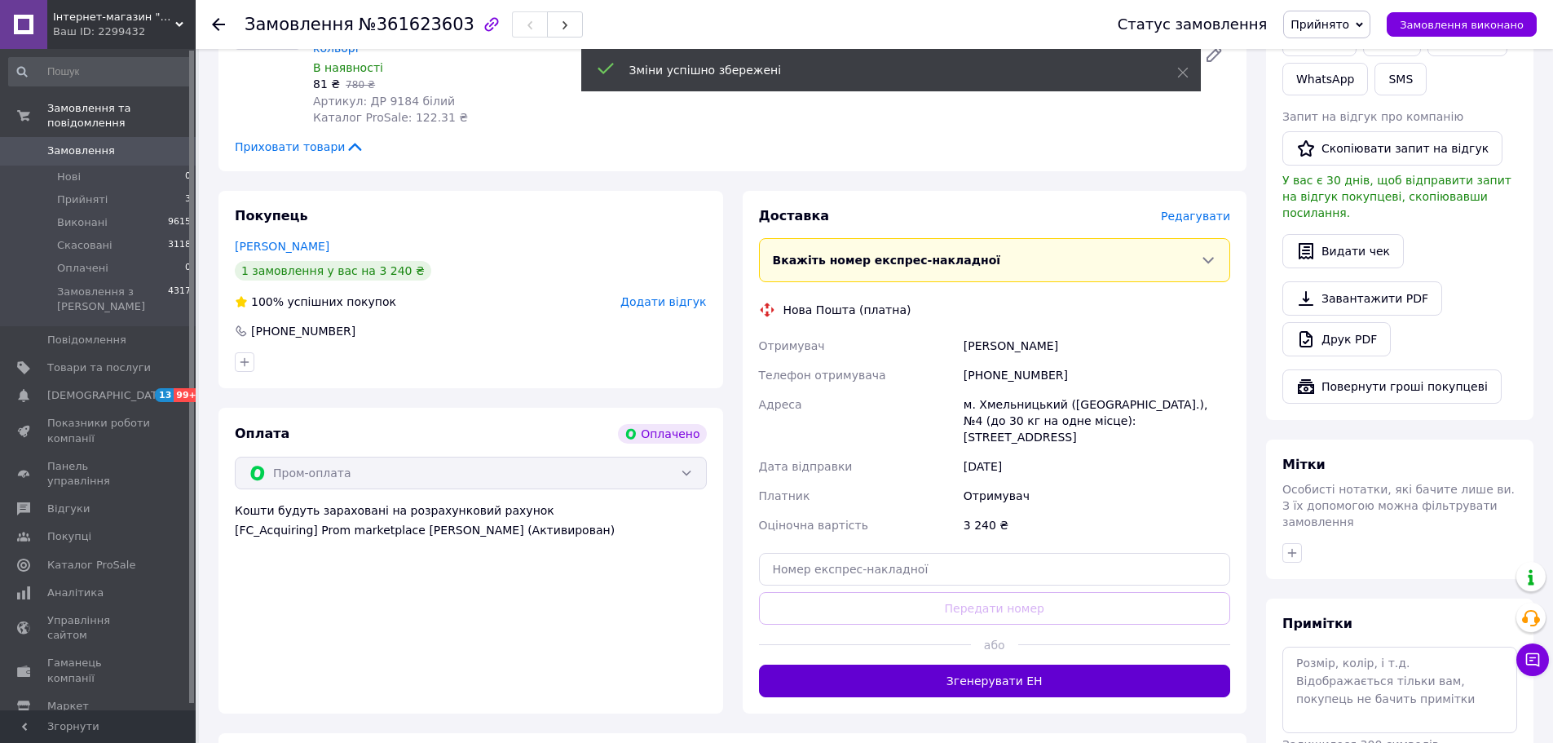
click at [1061, 664] on button "Згенерувати ЕН" at bounding box center [995, 680] width 472 height 33
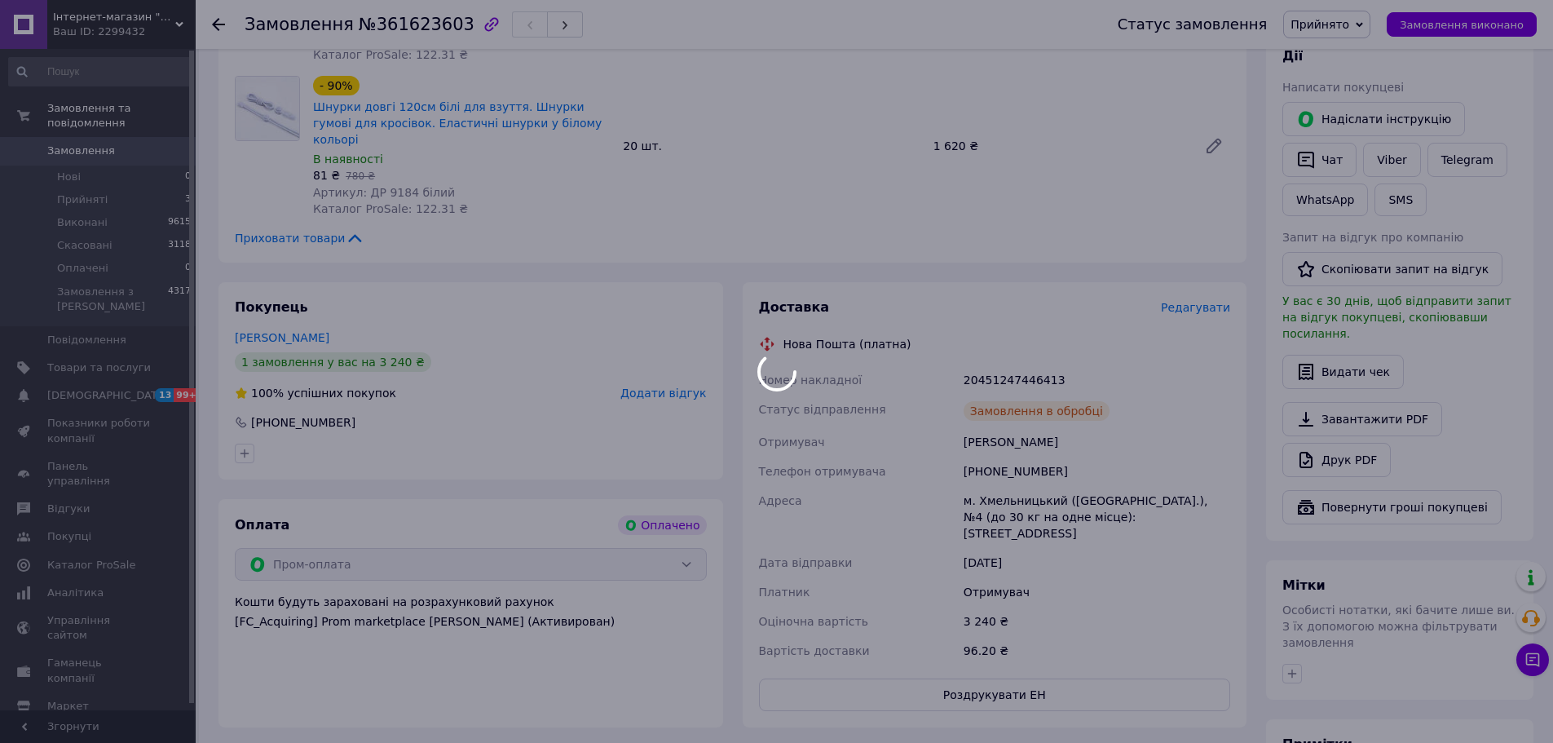
scroll to position [326, 0]
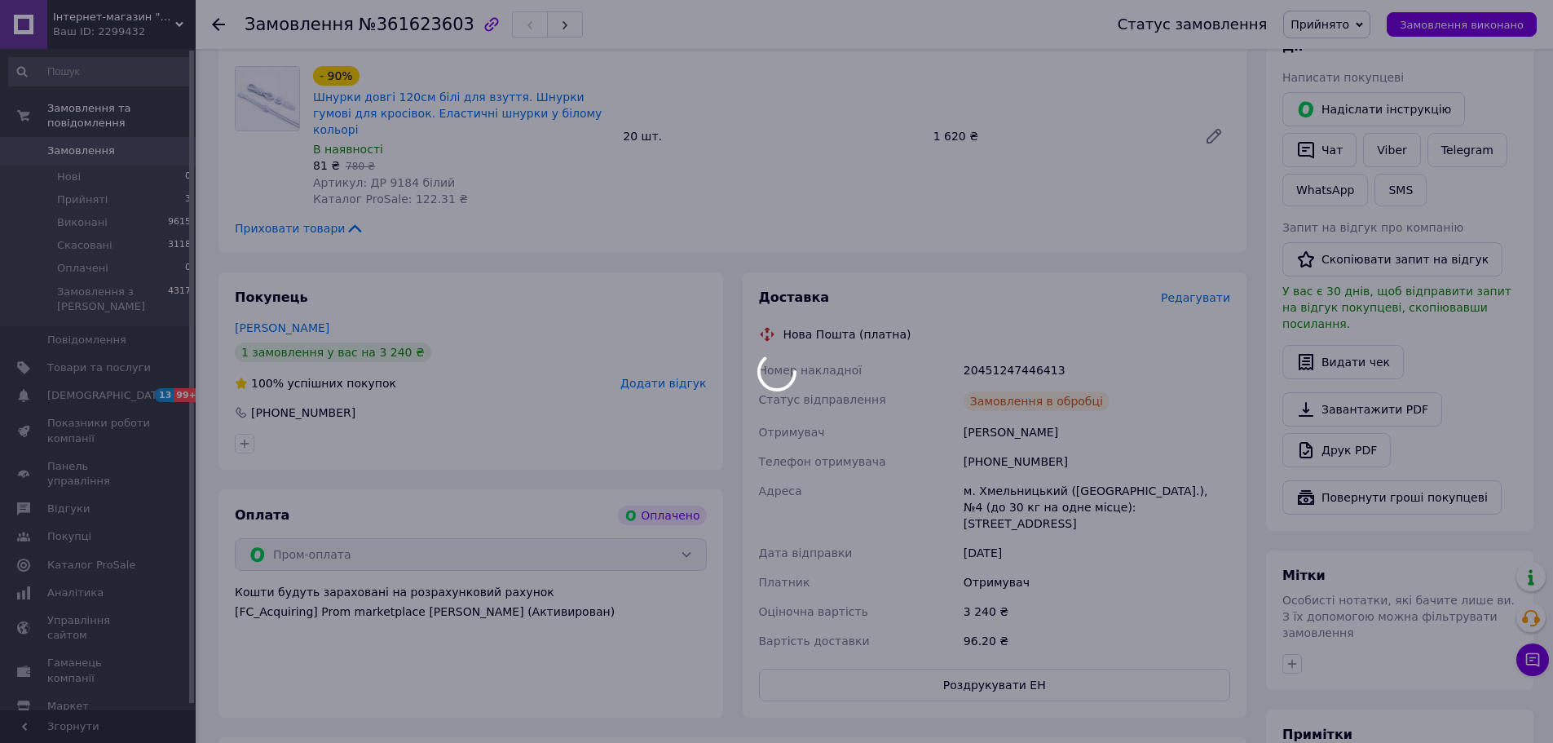
click at [1004, 336] on div at bounding box center [776, 371] width 1553 height 743
click at [1004, 355] on div "20451247446413" at bounding box center [1096, 369] width 273 height 29
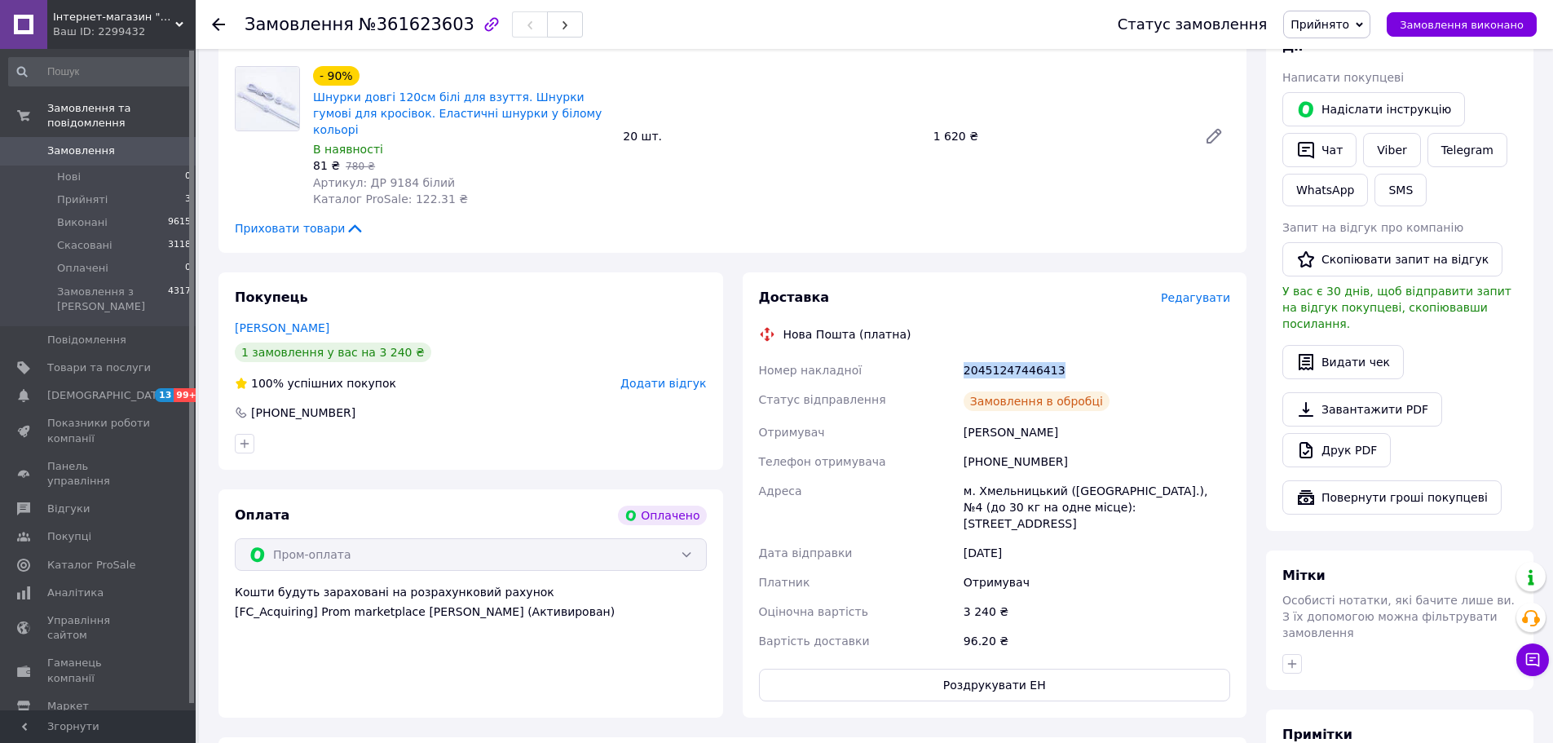
click at [1004, 355] on div "20451247446413" at bounding box center [1096, 369] width 273 height 29
copy div "20451247446413"
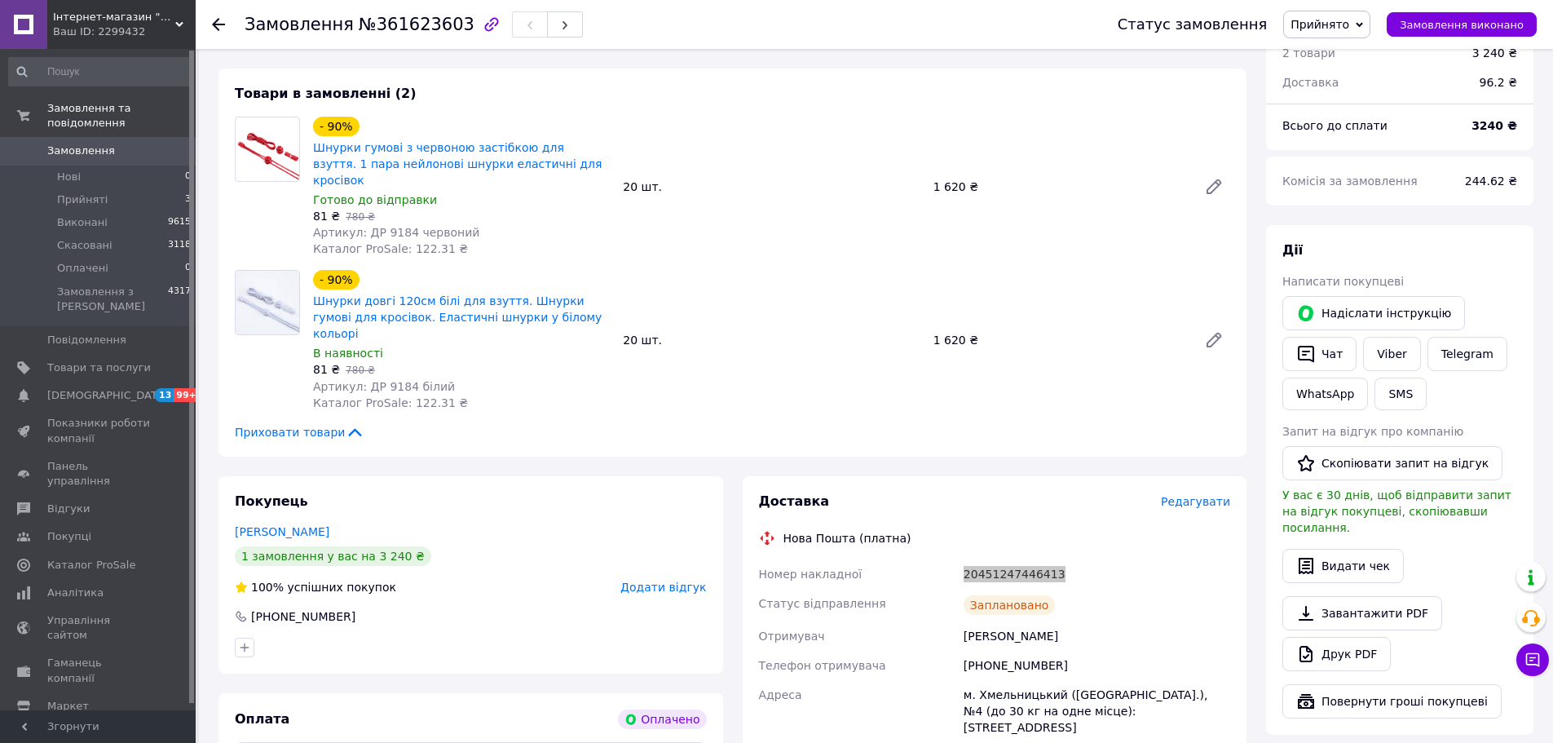
scroll to position [82, 0]
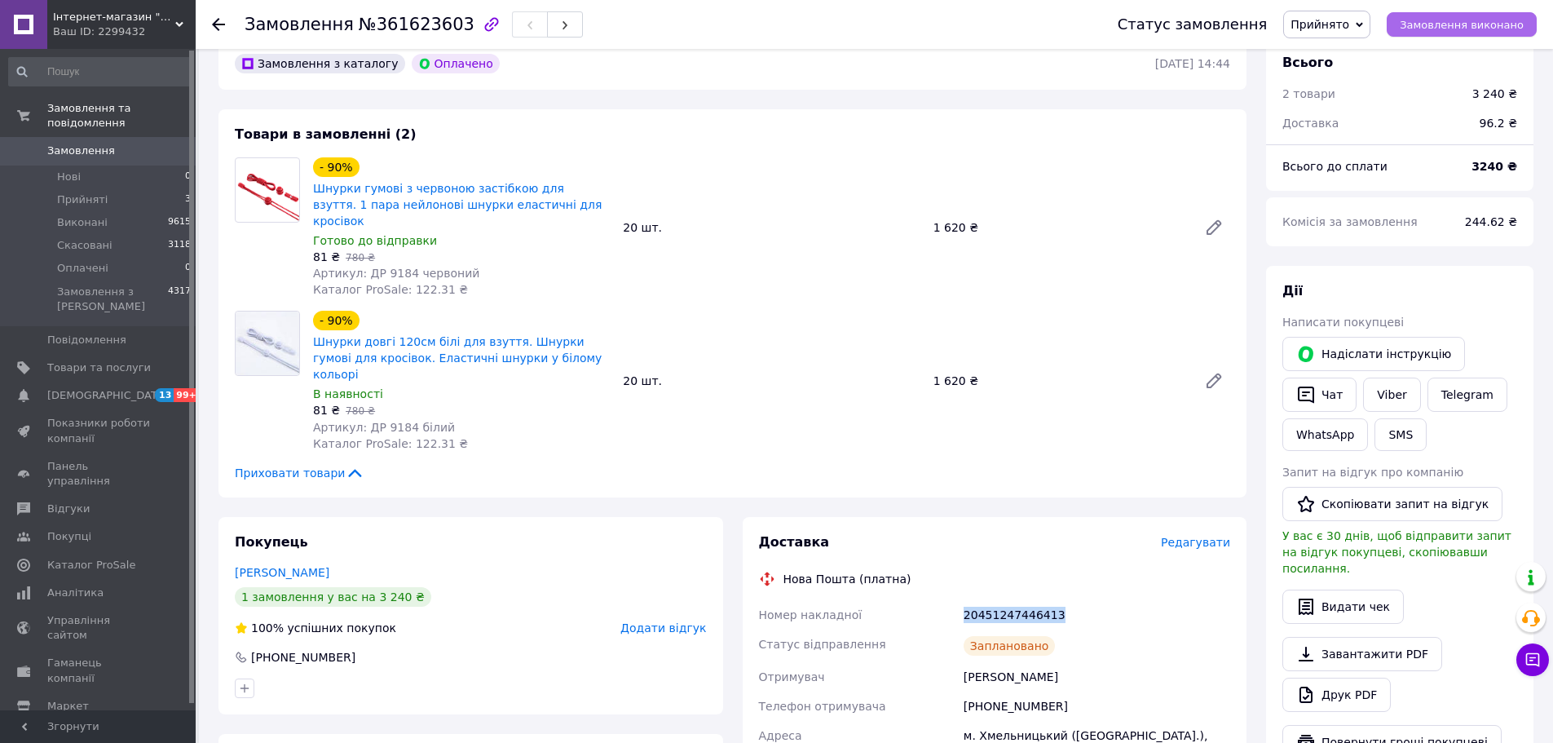
click at [1475, 24] on span "Замовлення виконано" at bounding box center [1462, 25] width 124 height 12
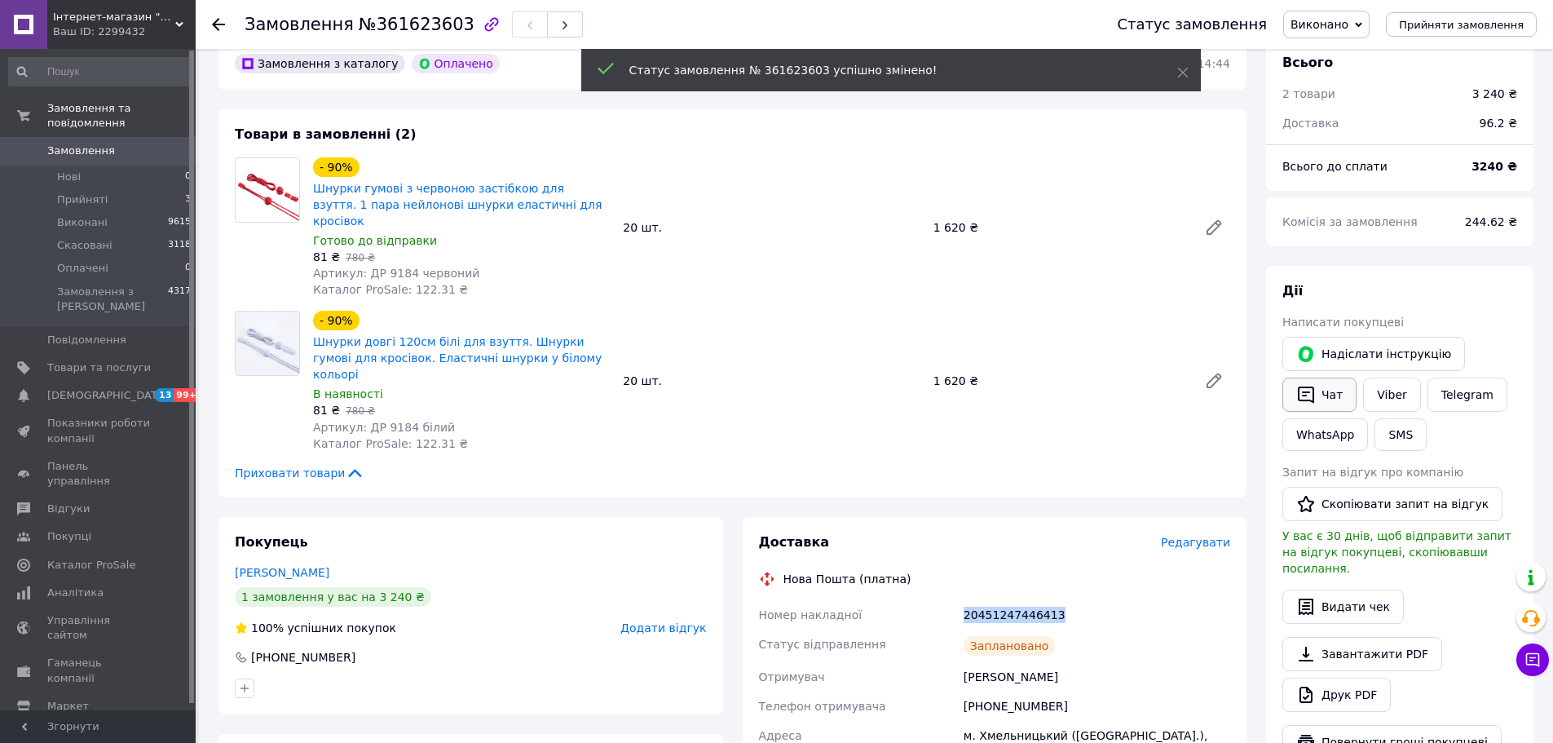
click at [1330, 395] on button "Чат" at bounding box center [1319, 394] width 74 height 34
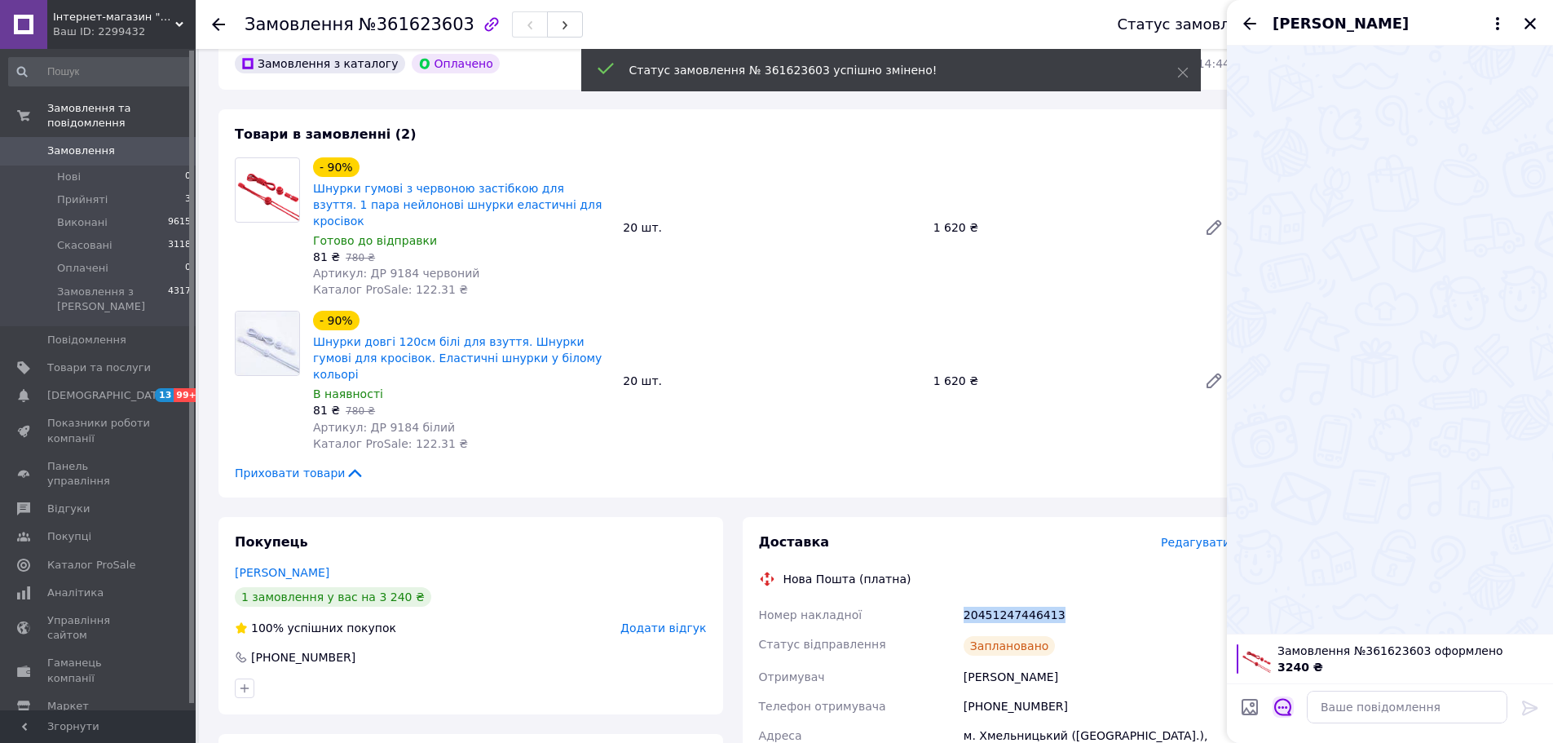
click at [1292, 711] on button "Відкрити шаблони відповідей" at bounding box center [1283, 706] width 21 height 21
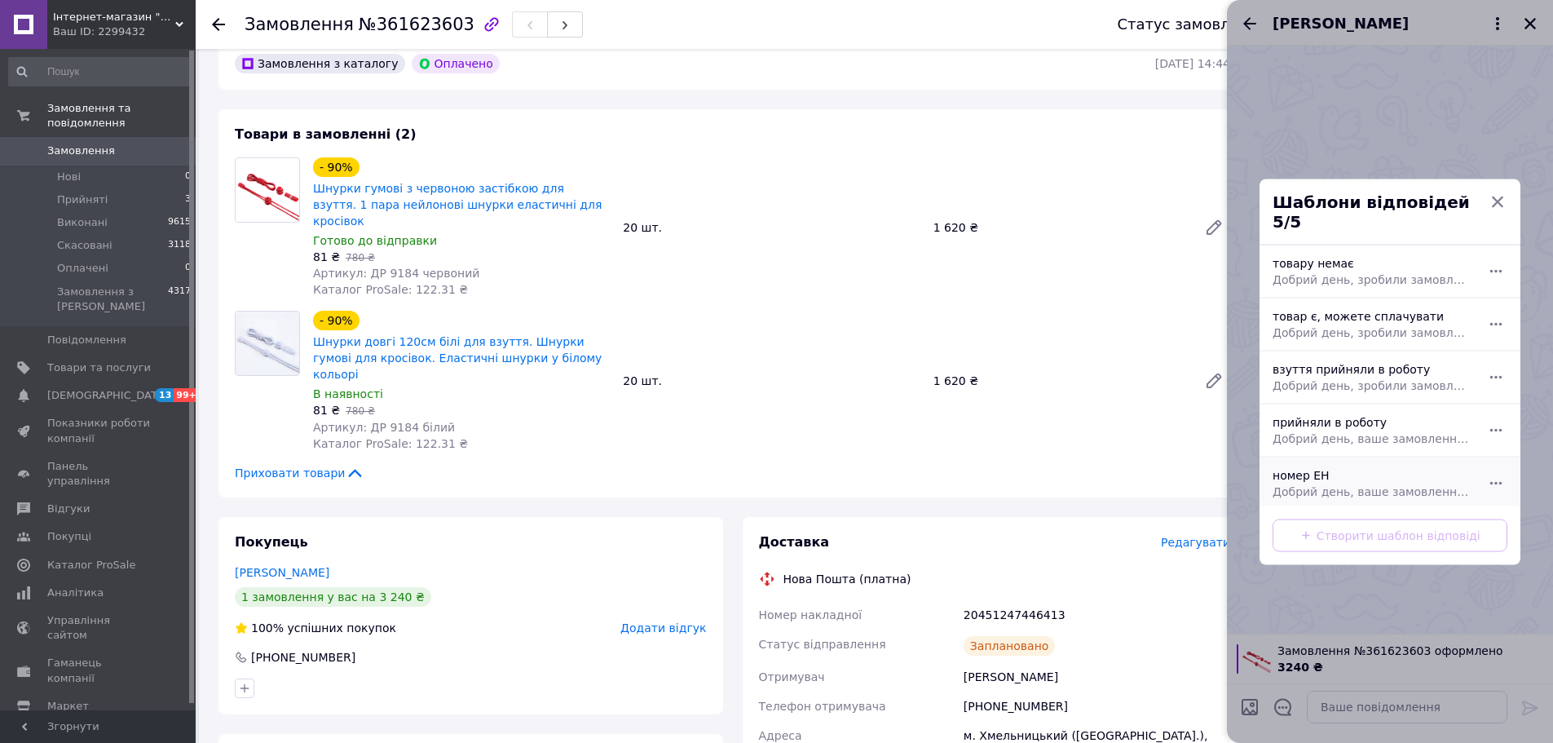
click at [1294, 463] on div "номер ЕН Добрий день, ваше замовлення прийняли в роботу. ваш номер ЕН за яким б…" at bounding box center [1372, 483] width 212 height 46
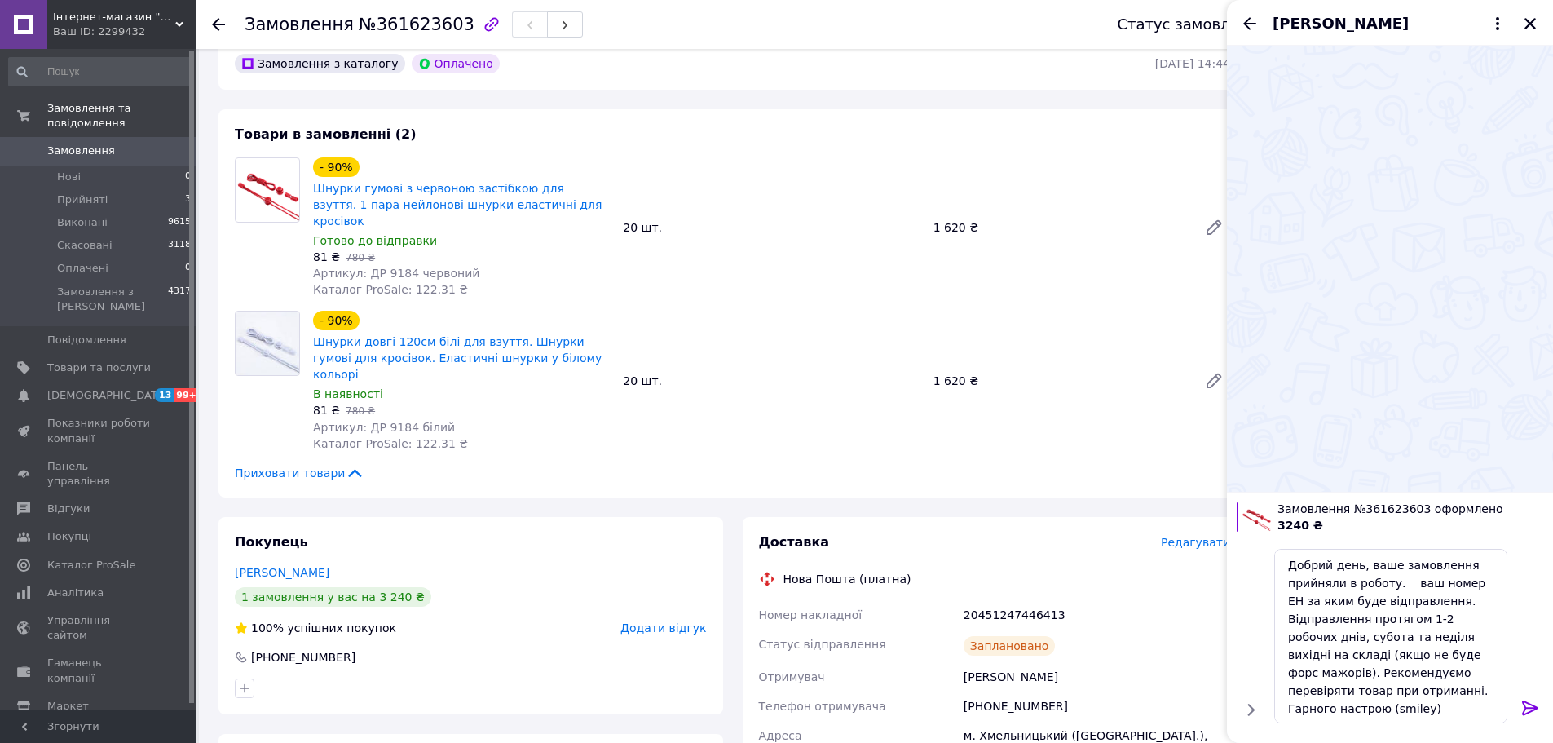
click at [986, 600] on div "20451247446413" at bounding box center [1096, 614] width 273 height 29
copy div "20451247446413"
click at [1400, 580] on textarea "Добрий день, ваше замовлення прийняли в роботу. ваш номер ЕН за яким буде відпр…" at bounding box center [1390, 636] width 233 height 174
paste textarea "20451247446413"
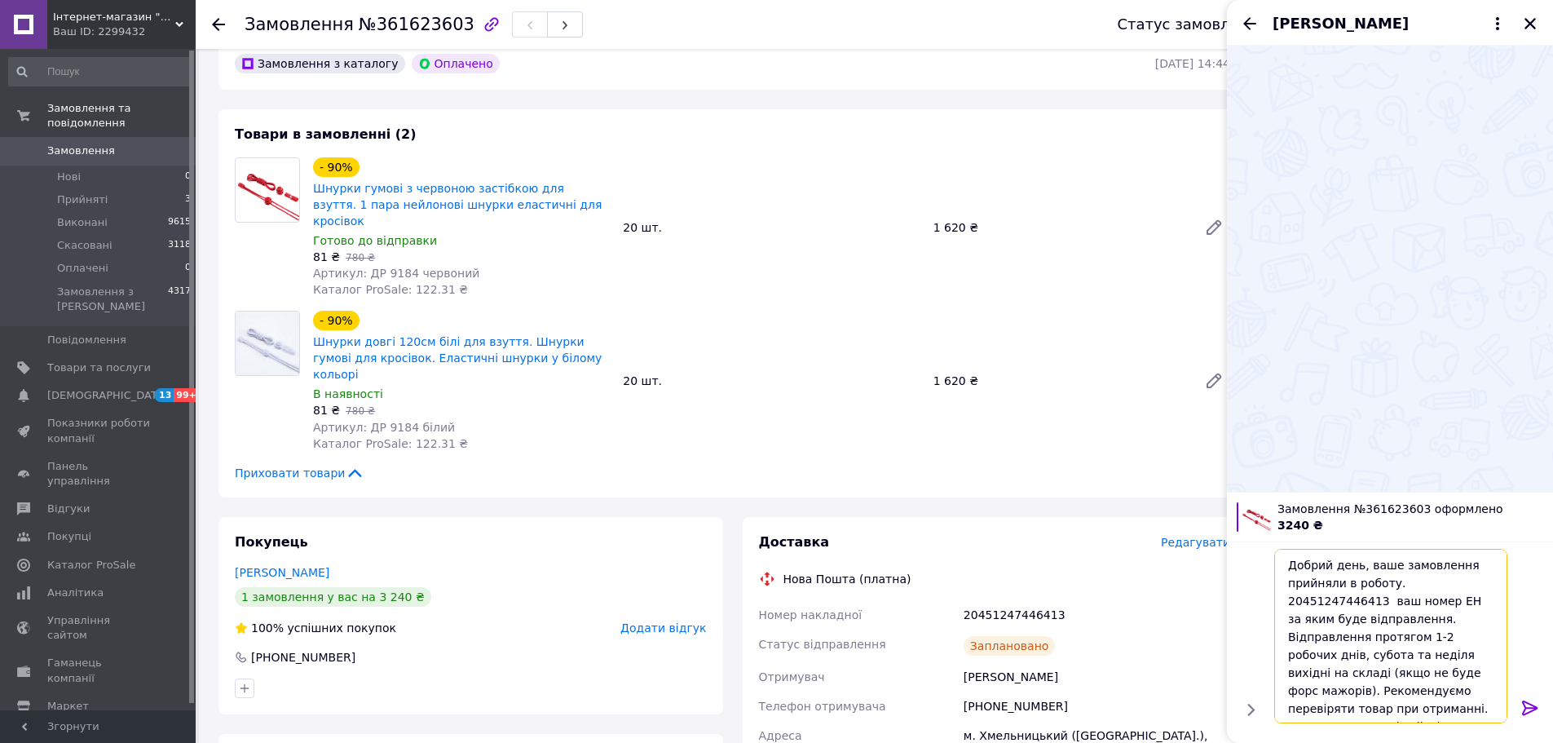
type textarea "Добрий день, ваше замовлення прийняли в роботу. 20451247446413 ваш номер ЕН за …"
click at [1542, 704] on div at bounding box center [1530, 710] width 33 height 38
click at [1531, 706] on icon at bounding box center [1530, 708] width 20 height 20
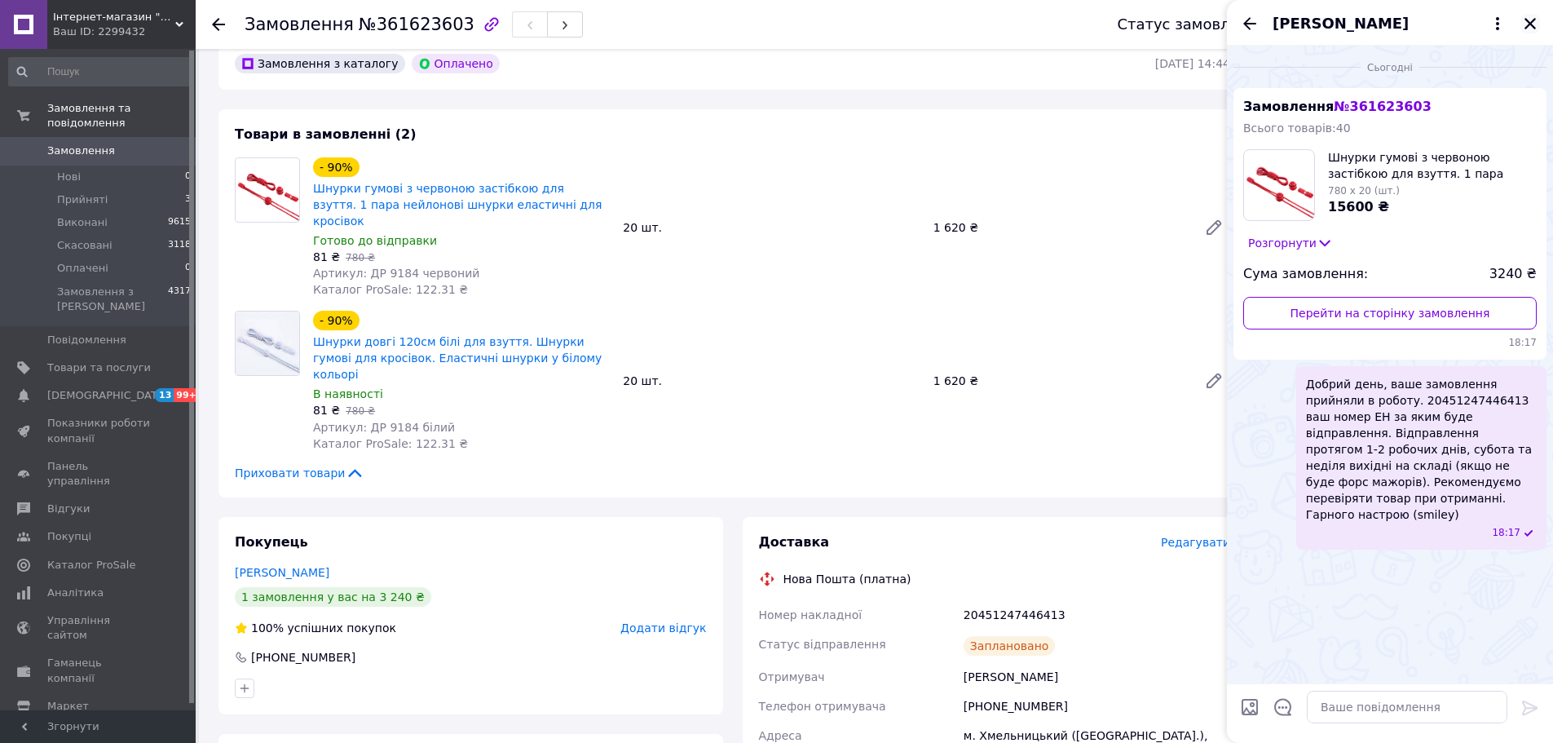
click at [1530, 16] on icon "Закрити" at bounding box center [1530, 23] width 15 height 15
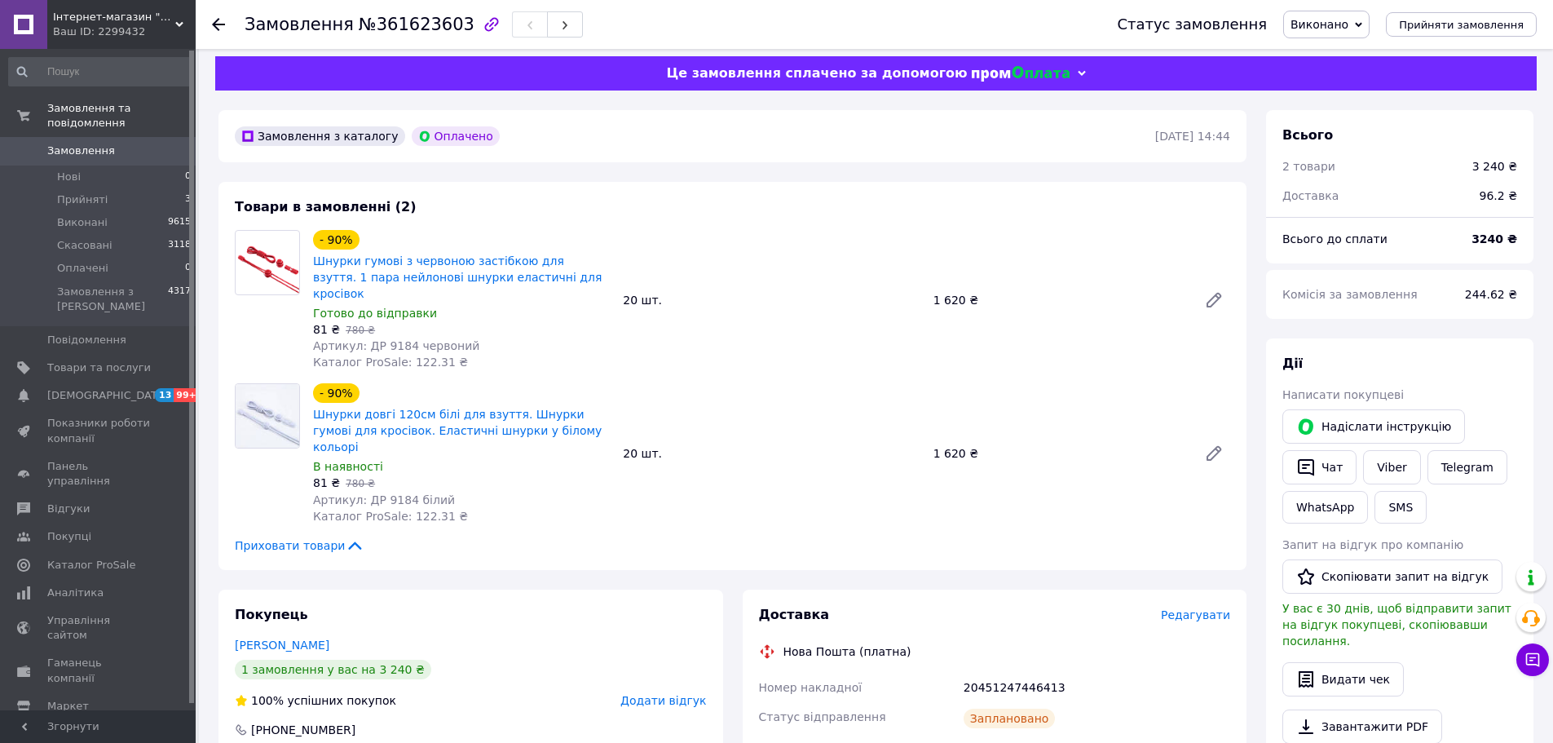
scroll to position [0, 0]
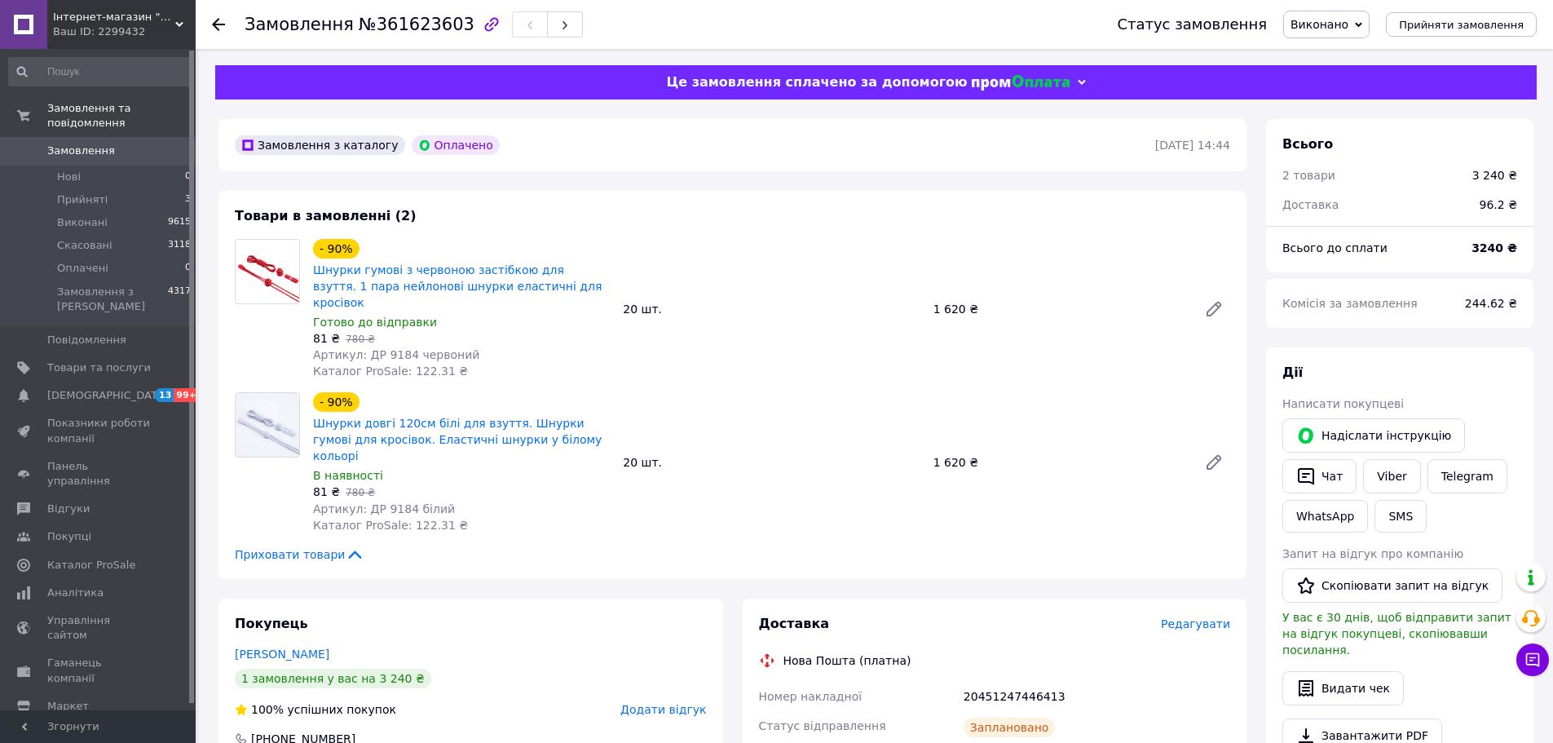
click at [69, 137] on link "Замовлення 0" at bounding box center [100, 151] width 201 height 28
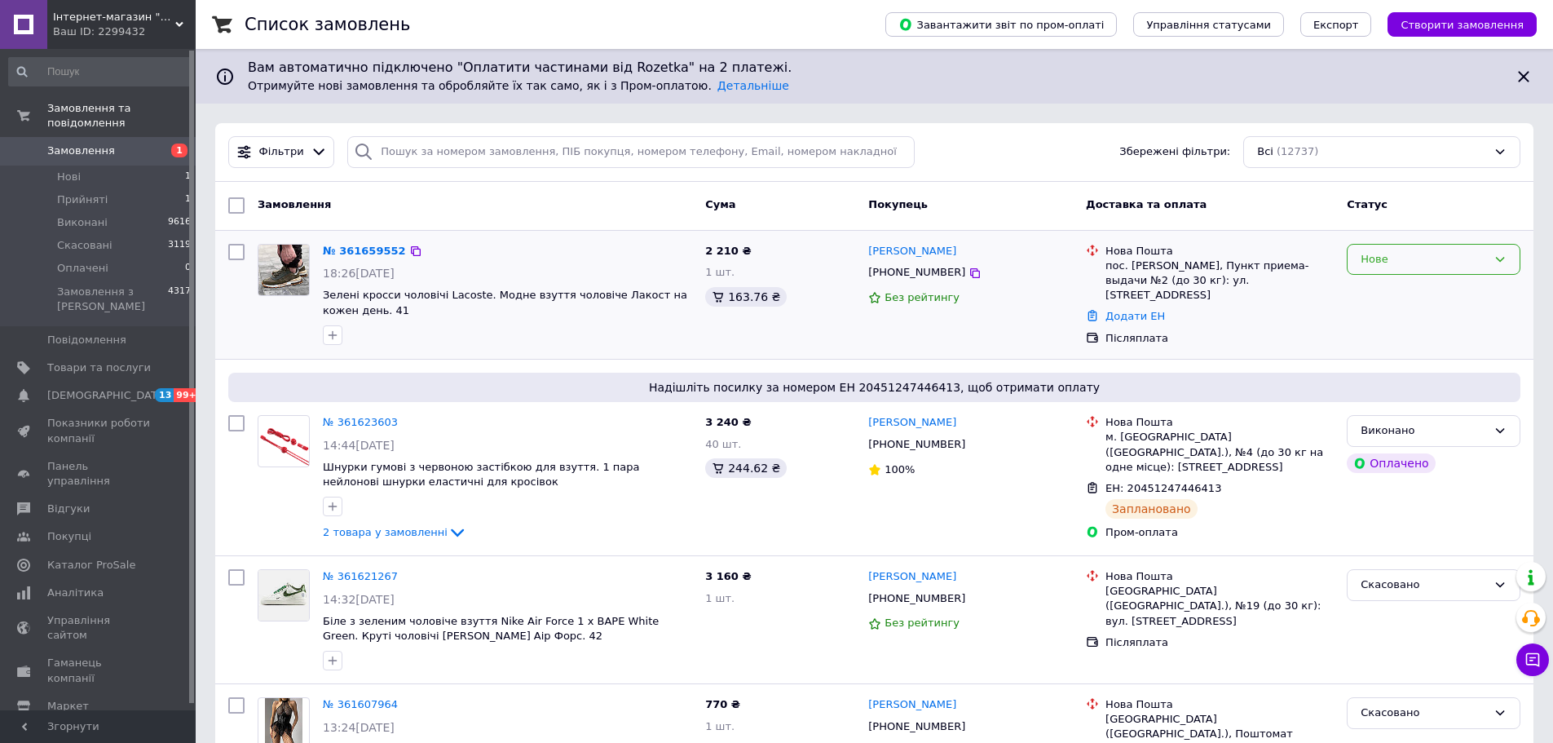
click at [1397, 258] on div "Нове" at bounding box center [1424, 259] width 126 height 17
click at [1379, 289] on li "Прийнято" at bounding box center [1433, 293] width 172 height 30
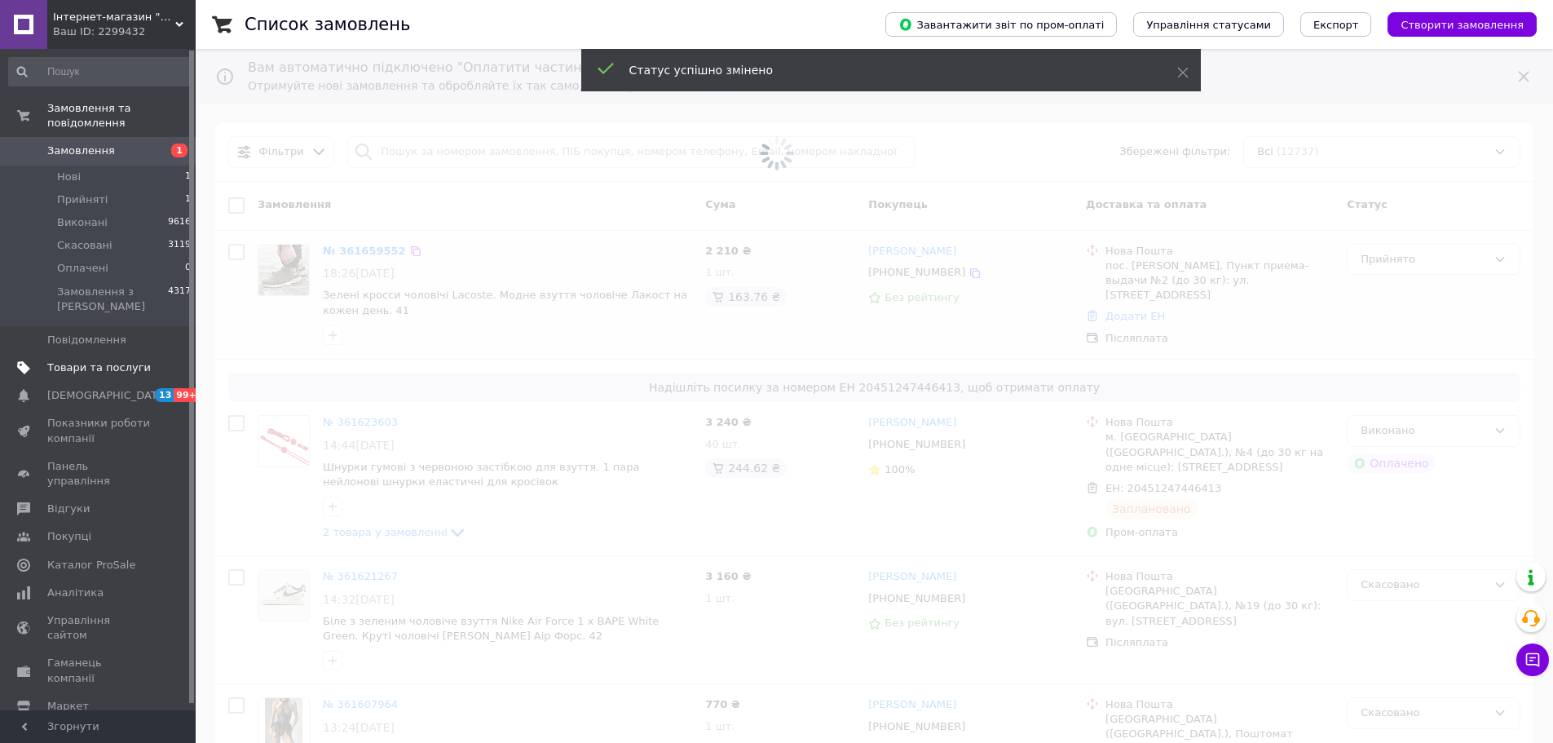
click at [86, 360] on span "Товари та послуги" at bounding box center [99, 367] width 104 height 15
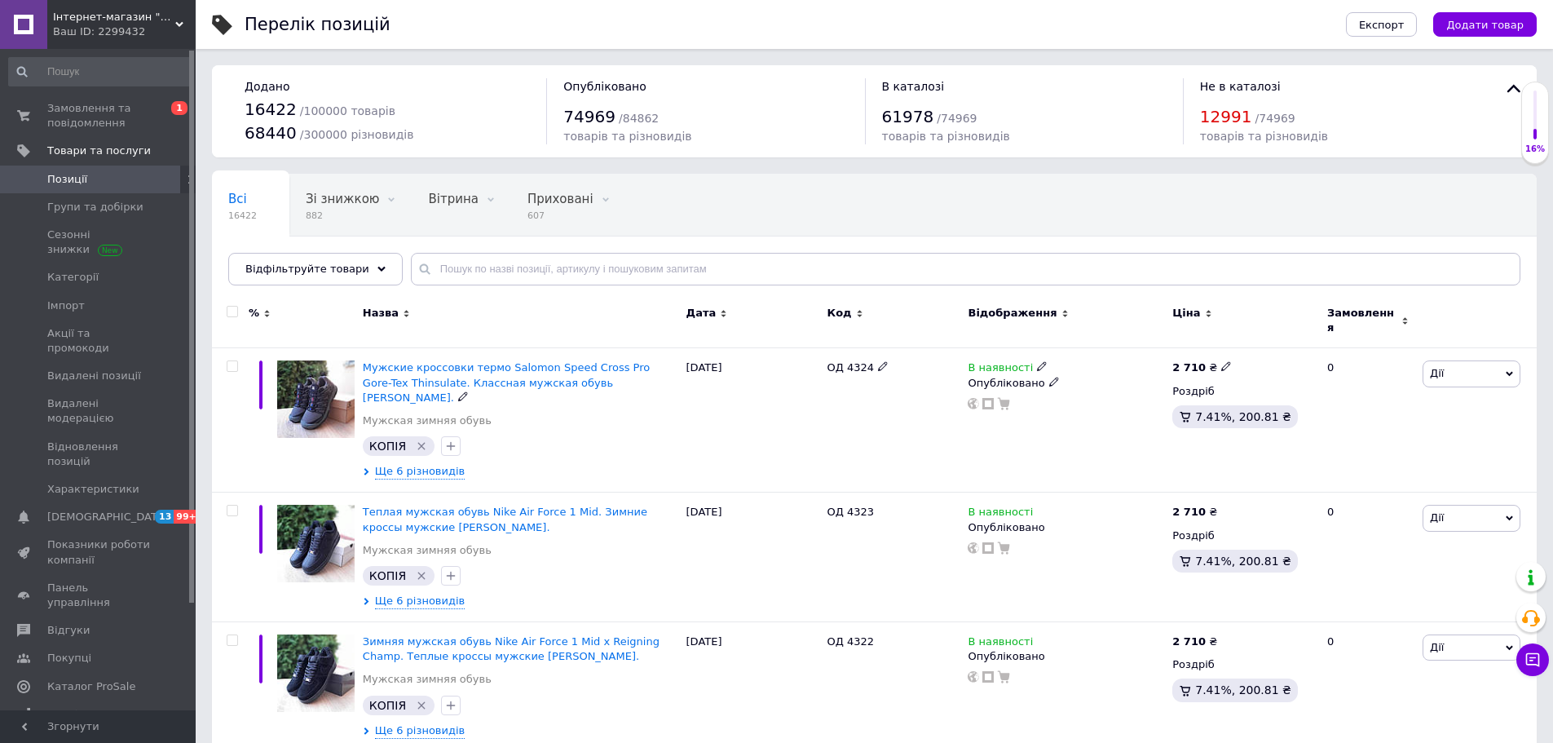
click at [0, 137] on link "Товари та послуги" at bounding box center [100, 151] width 201 height 28
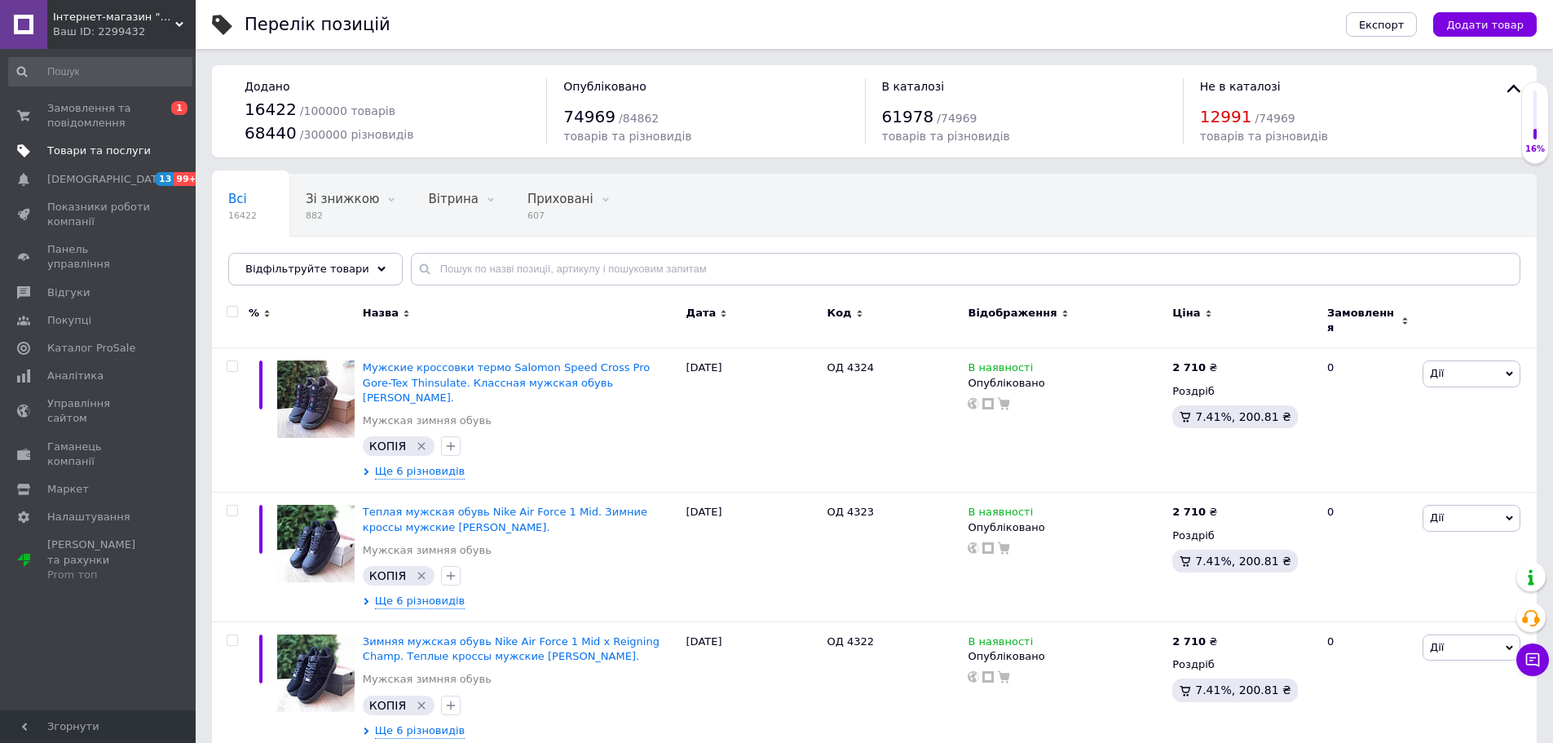
click at [104, 140] on link "Товари та послуги" at bounding box center [100, 151] width 201 height 28
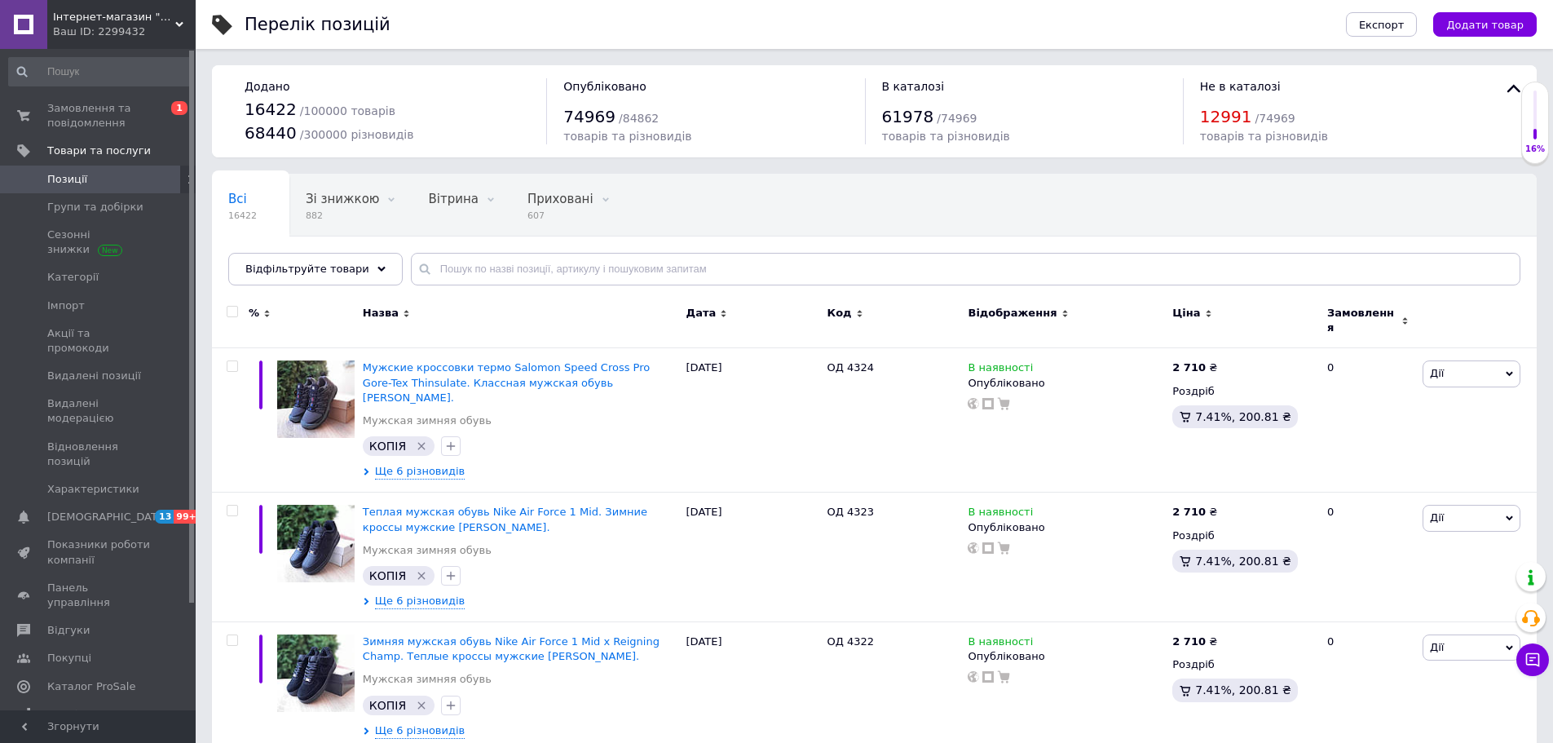
click at [86, 174] on span "Позиції" at bounding box center [99, 179] width 104 height 15
